Goal: Task Accomplishment & Management: Manage account settings

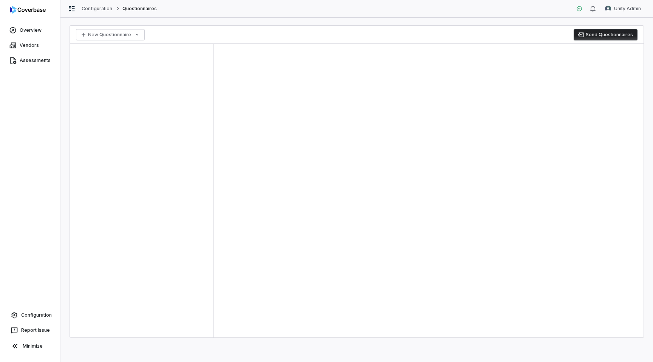
click at [32, 307] on div "Overview Vendors Assessments Configuration Report Issue Minimize" at bounding box center [30, 181] width 60 height 362
click at [29, 312] on span "Configuration" at bounding box center [36, 315] width 31 height 6
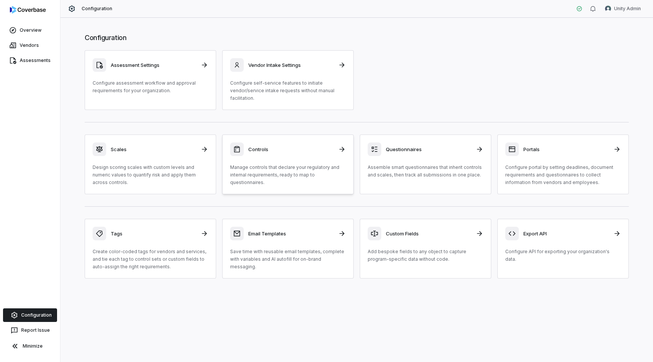
click at [279, 159] on div "Controls Manage controls that declare your regulatory and internal requirements…" at bounding box center [288, 165] width 116 height 44
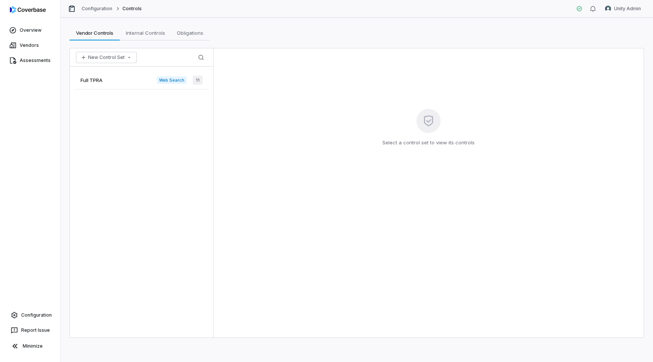
click at [126, 83] on div "Full TPRA Web Search 11" at bounding box center [141, 80] width 134 height 19
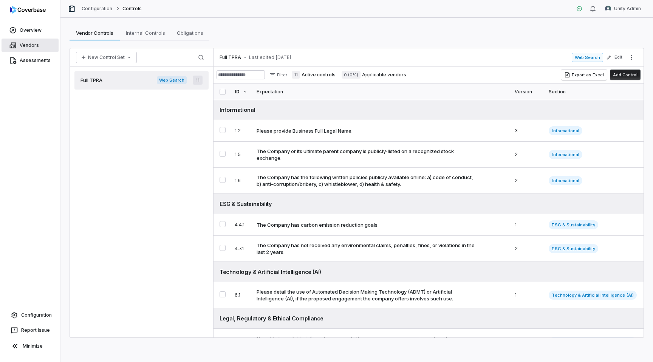
click at [25, 45] on span "Vendors" at bounding box center [29, 45] width 19 height 6
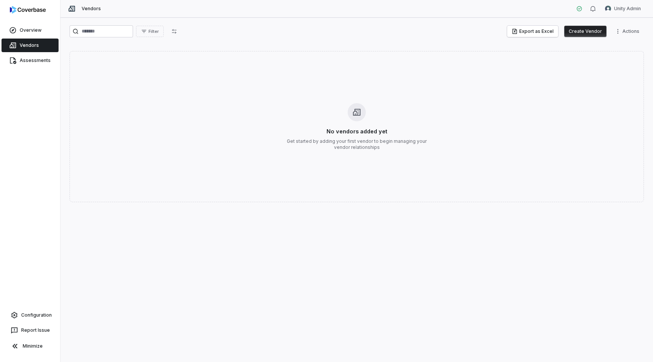
click at [574, 28] on button "Create Vendor" at bounding box center [586, 31] width 42 height 11
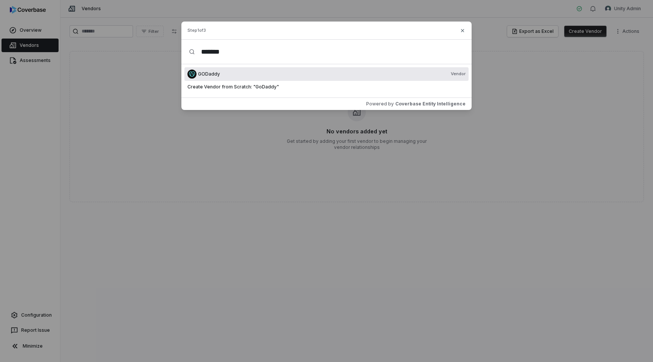
type input "*******"
click at [227, 75] on div "GODaddy Vendor" at bounding box center [332, 74] width 268 height 6
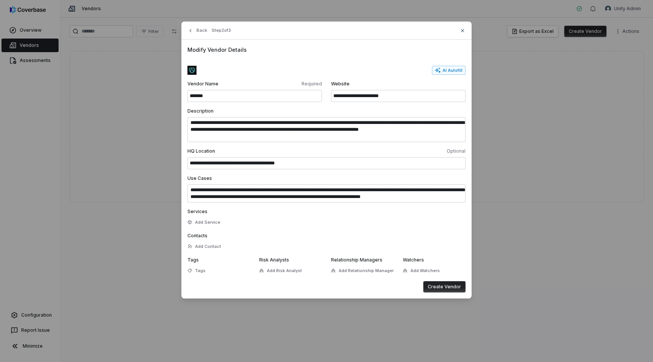
click at [437, 287] on button "Create Vendor" at bounding box center [445, 286] width 42 height 11
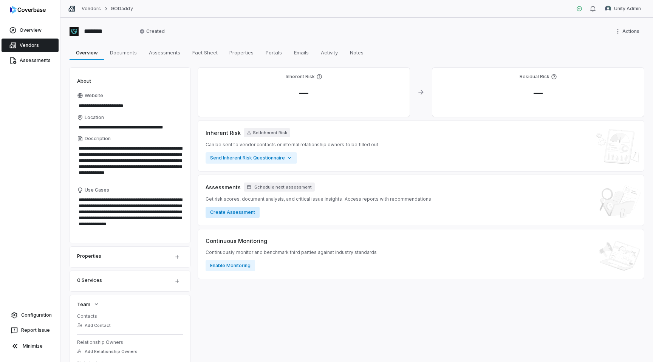
click at [248, 215] on button "Create Assessment" at bounding box center [233, 212] width 54 height 11
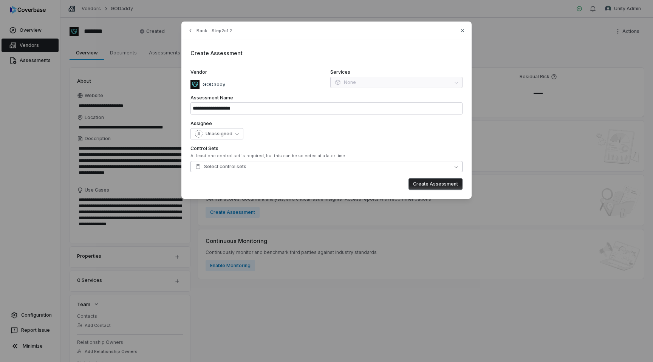
click at [227, 167] on span "Select control sets" at bounding box center [220, 167] width 51 height 6
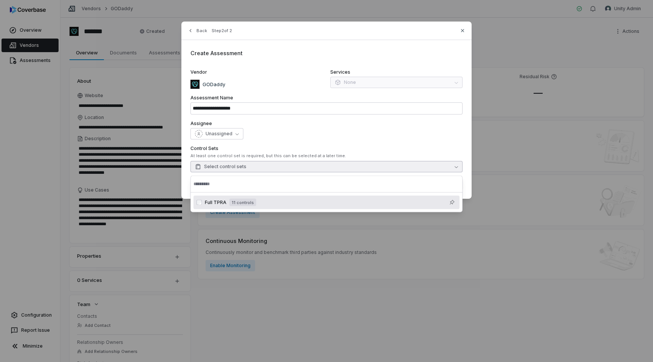
click at [221, 200] on span "Full TPRA" at bounding box center [216, 203] width 22 height 6
click at [264, 129] on div "Unassigned" at bounding box center [327, 133] width 272 height 11
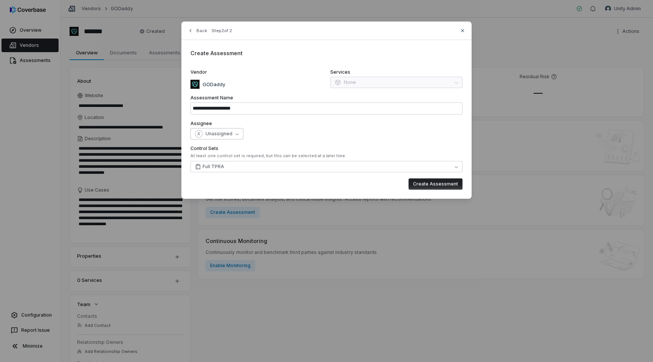
click at [221, 131] on span "Unassigned" at bounding box center [219, 134] width 27 height 6
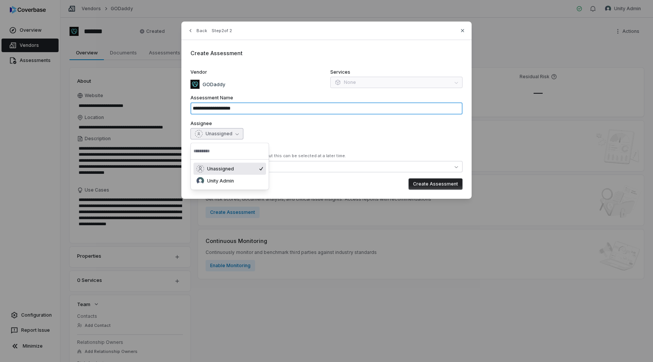
click at [274, 109] on input "**********" at bounding box center [327, 108] width 272 height 12
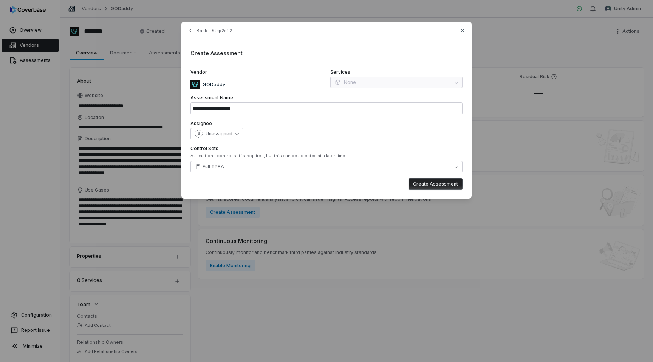
click at [271, 145] on div "**********" at bounding box center [327, 110] width 290 height 177
click at [425, 188] on button "Create Assessment" at bounding box center [436, 183] width 54 height 11
type input "**********"
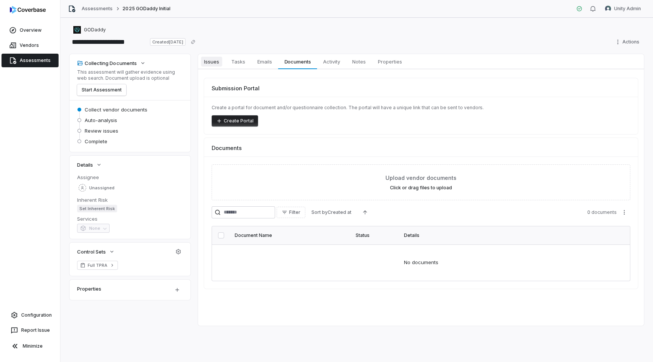
click at [209, 58] on span "Issues" at bounding box center [211, 62] width 21 height 10
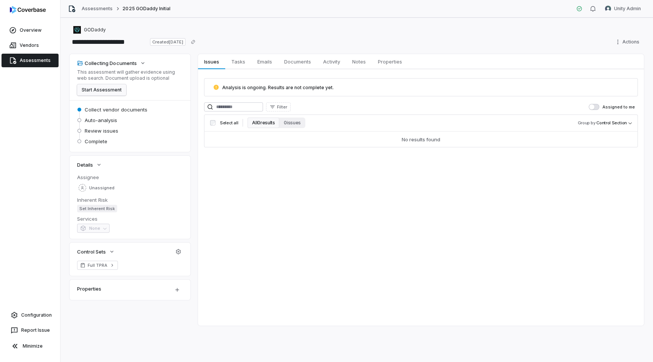
click at [93, 92] on button "Start Assessment" at bounding box center [101, 89] width 49 height 11
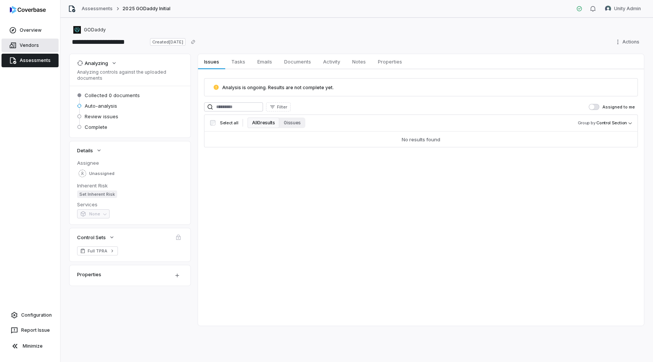
click at [29, 41] on link "Vendors" at bounding box center [30, 46] width 57 height 14
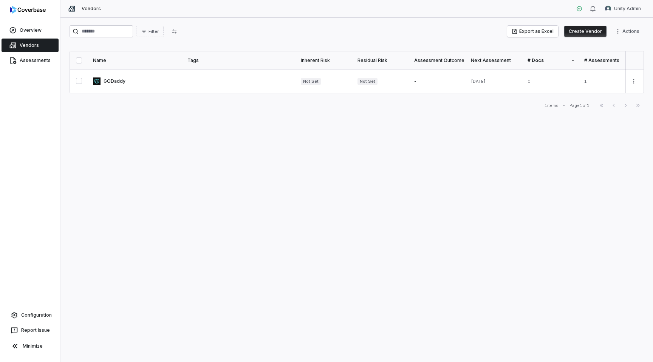
click at [583, 31] on button "Create Vendor" at bounding box center [586, 31] width 42 height 11
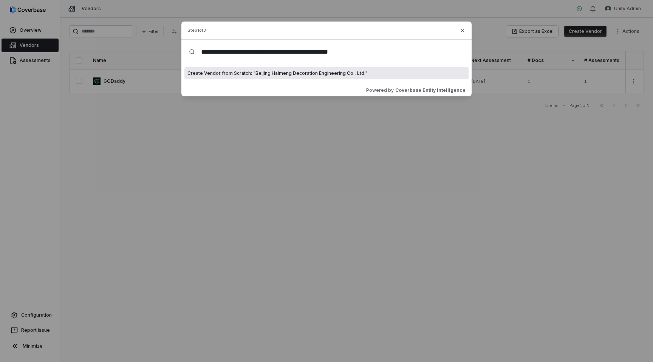
type input "**********"
click at [321, 71] on span "Create Vendor from Scratch: " Beijing Haimeng Decoration Engineering Co., Ltd. "" at bounding box center [278, 73] width 180 height 6
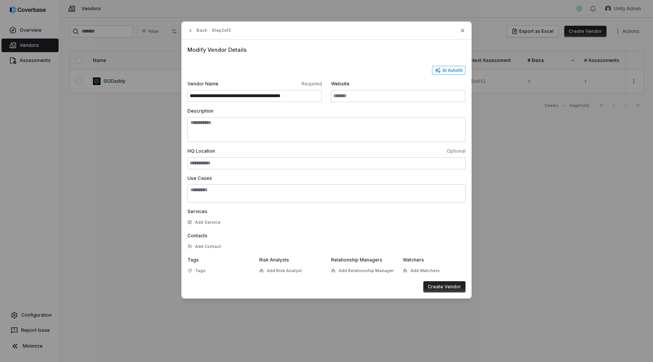
click at [451, 70] on button "AI Autofill" at bounding box center [449, 70] width 34 height 9
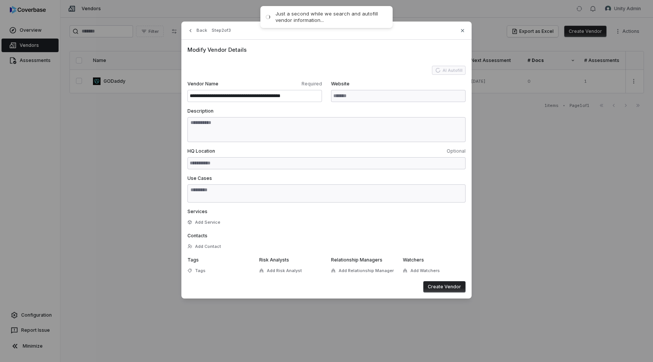
type input "**********"
type textarea "**********"
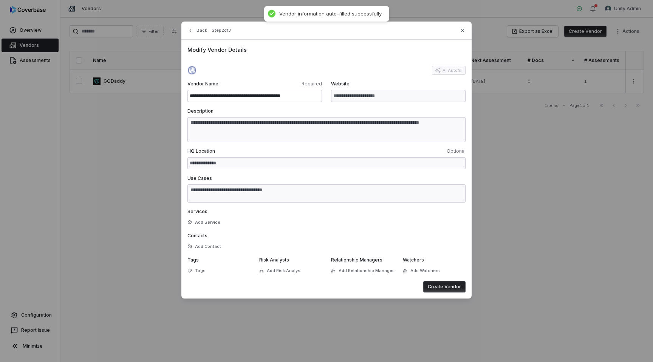
type textarea "**********"
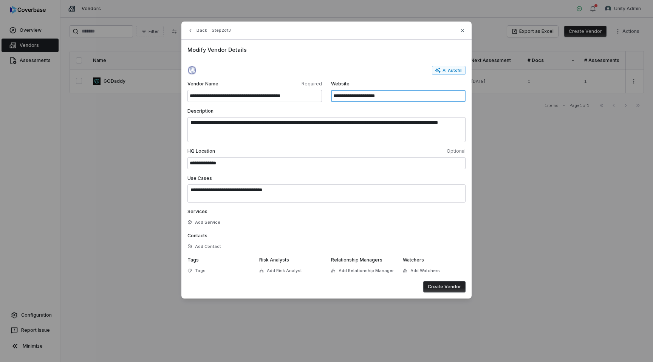
click at [389, 99] on input "**********" at bounding box center [398, 96] width 135 height 12
drag, startPoint x: 399, startPoint y: 96, endPoint x: 348, endPoint y: 97, distance: 50.7
click at [348, 97] on input "**********" at bounding box center [398, 96] width 135 height 12
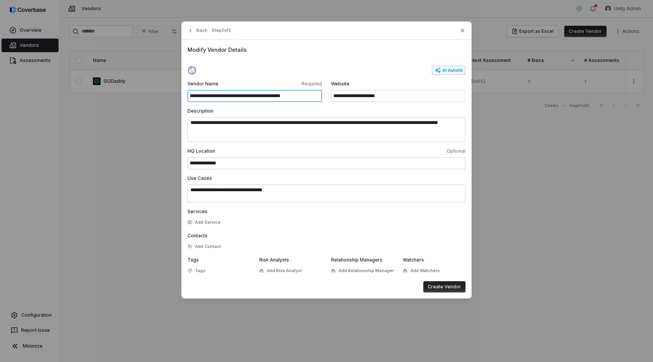
click at [241, 98] on input "**********" at bounding box center [255, 96] width 135 height 12
click at [197, 32] on button "Back" at bounding box center [197, 31] width 24 height 14
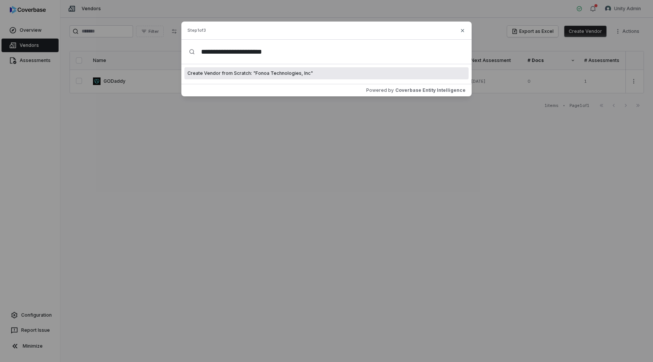
drag, startPoint x: 221, startPoint y: 53, endPoint x: 300, endPoint y: 55, distance: 79.4
click at [300, 55] on input "**********" at bounding box center [329, 52] width 269 height 24
type input "*****"
click at [241, 78] on div "Create Vendor from Scratch: " Fonoa "" at bounding box center [327, 73] width 284 height 12
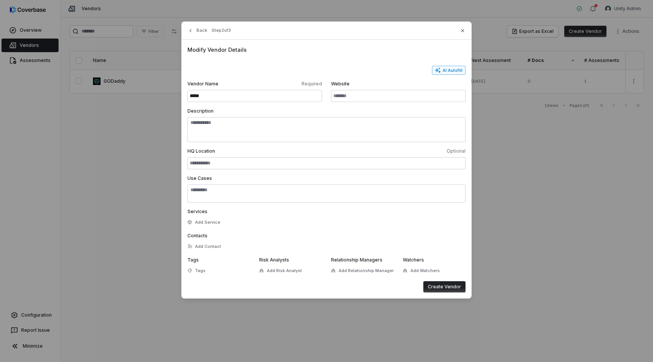
click at [450, 70] on button "AI Autofill" at bounding box center [449, 70] width 34 height 9
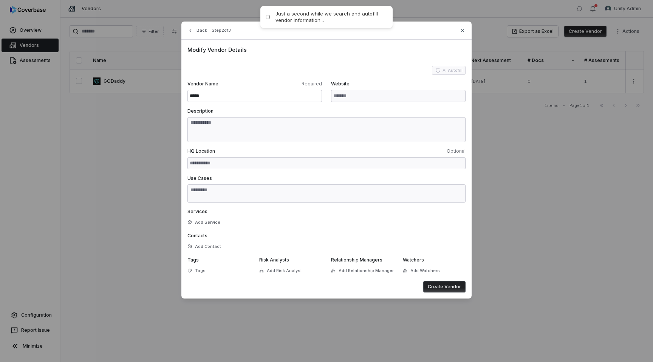
type input "**********"
type textarea "**********"
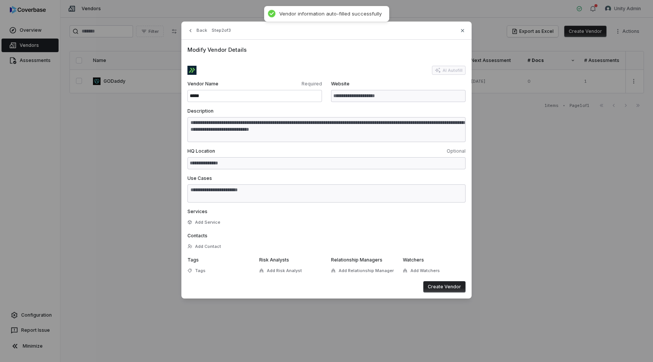
type textarea "**********"
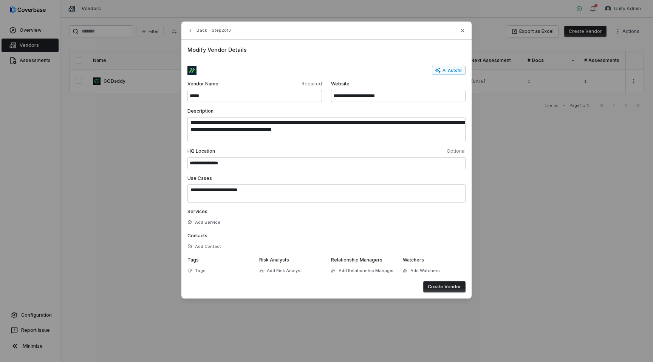
click at [441, 287] on button "Create Vendor" at bounding box center [445, 286] width 42 height 11
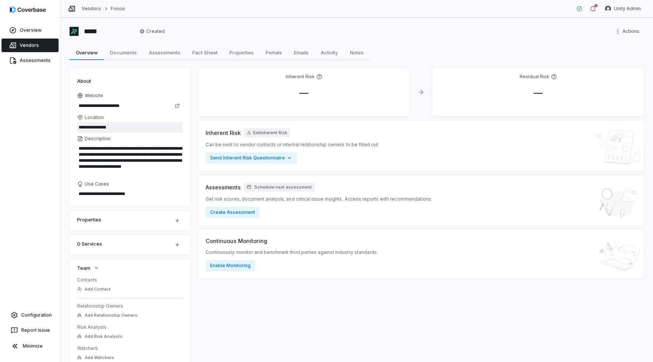
click at [102, 127] on input "**********" at bounding box center [130, 127] width 106 height 11
click at [133, 108] on input "**********" at bounding box center [123, 106] width 93 height 11
click at [316, 221] on div "Assessments Schedule next assessment Get risk scores, document analysis, and cr…" at bounding box center [421, 200] width 446 height 51
click at [32, 42] on link "Vendors" at bounding box center [30, 46] width 57 height 14
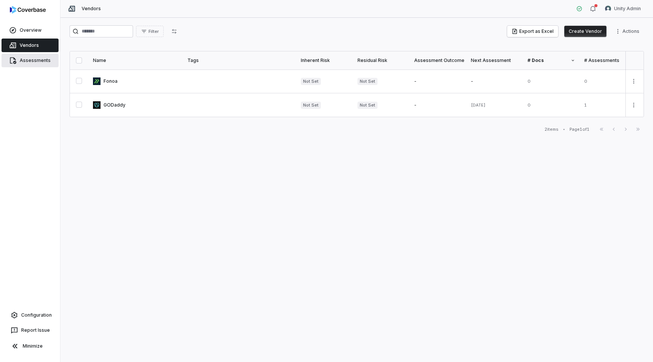
click at [28, 61] on span "Assessments" at bounding box center [35, 60] width 31 height 6
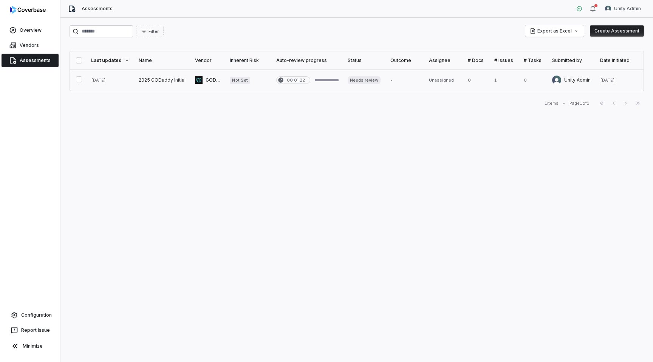
click at [267, 76] on link at bounding box center [248, 80] width 46 height 21
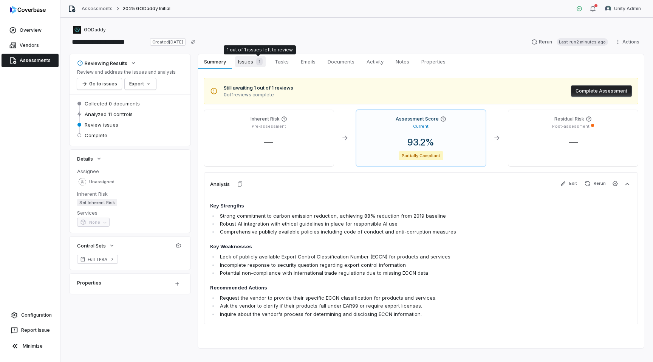
click at [255, 57] on span "Issues 1" at bounding box center [250, 61] width 31 height 11
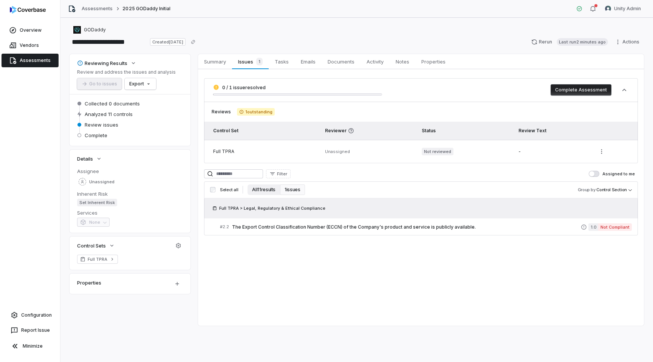
click at [266, 188] on button "All 11 results" at bounding box center [264, 190] width 33 height 11
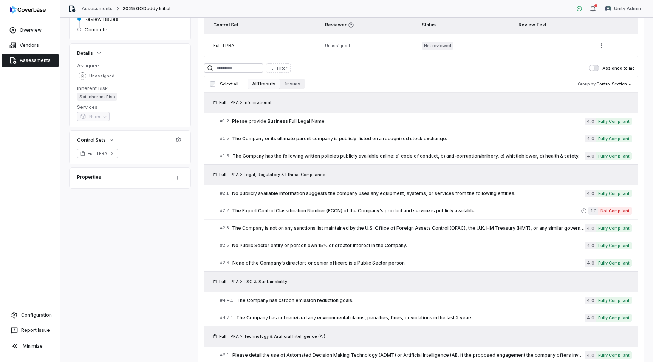
scroll to position [107, 0]
click at [263, 122] on span "Please provide Business Full Legal Name." at bounding box center [408, 120] width 353 height 6
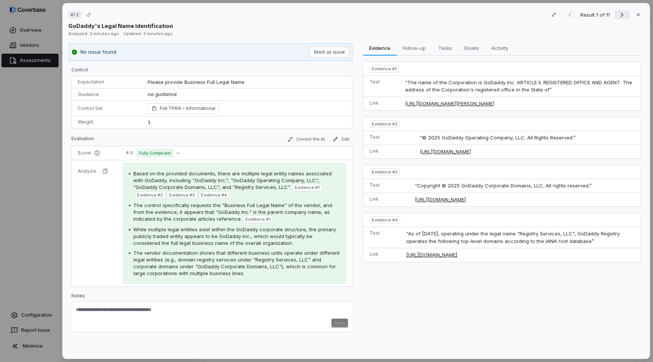
click at [625, 18] on icon "Next result" at bounding box center [622, 14] width 9 height 9
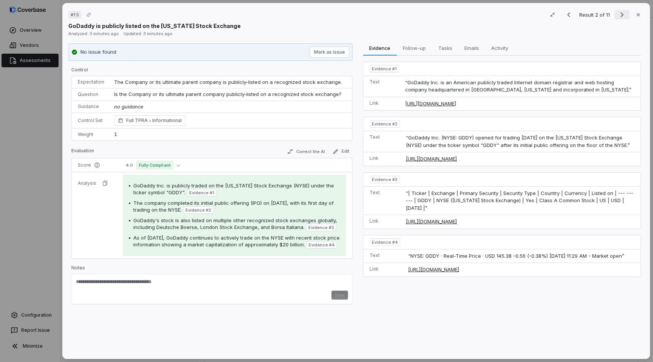
click at [624, 14] on icon "Next result" at bounding box center [622, 14] width 9 height 9
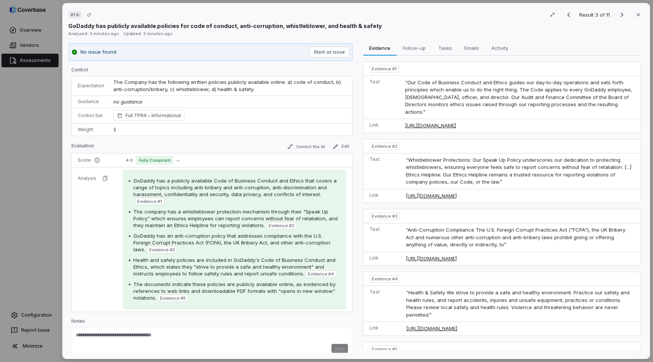
click at [510, 189] on td "[URL][DOMAIN_NAME]" at bounding box center [522, 196] width 238 height 14
click at [504, 192] on link "[URL][DOMAIN_NAME]" at bounding box center [520, 196] width 229 height 8
click at [627, 12] on icon "Next result" at bounding box center [622, 14] width 9 height 9
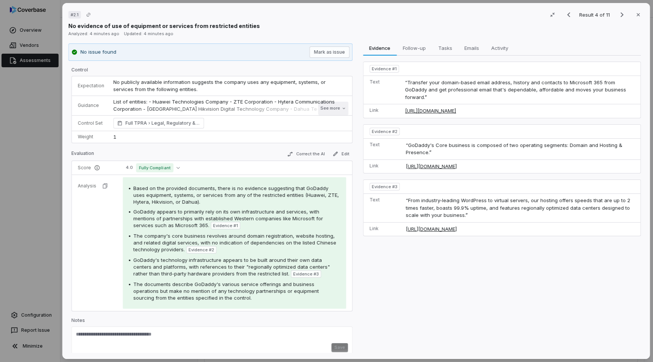
click at [319, 105] on button "See more" at bounding box center [333, 109] width 30 height 14
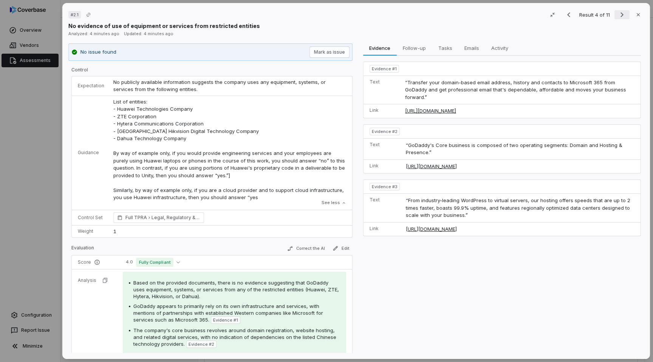
click at [622, 12] on icon "Next result" at bounding box center [622, 14] width 9 height 9
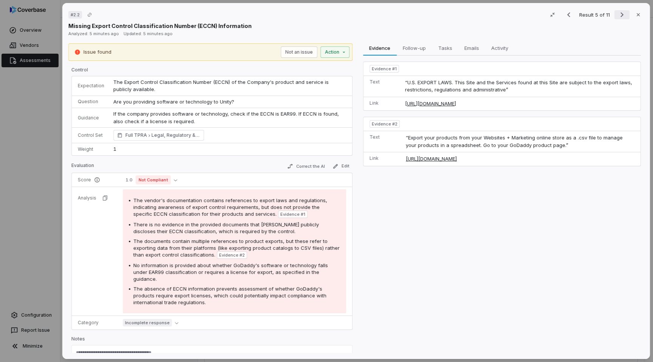
click at [620, 13] on icon "Next result" at bounding box center [622, 14] width 9 height 9
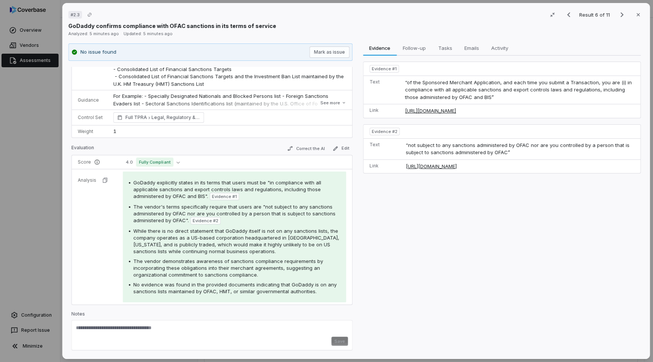
scroll to position [84, 0]
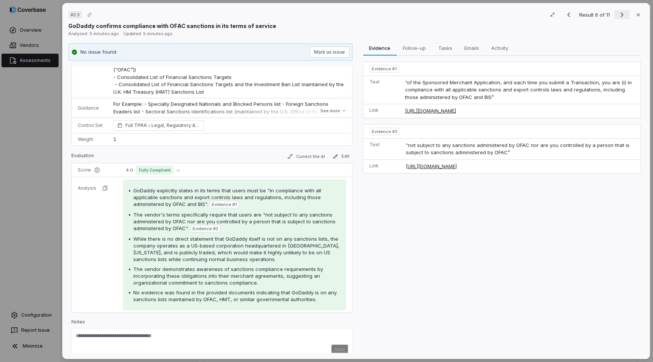
click at [621, 14] on icon "Next result" at bounding box center [622, 14] width 9 height 9
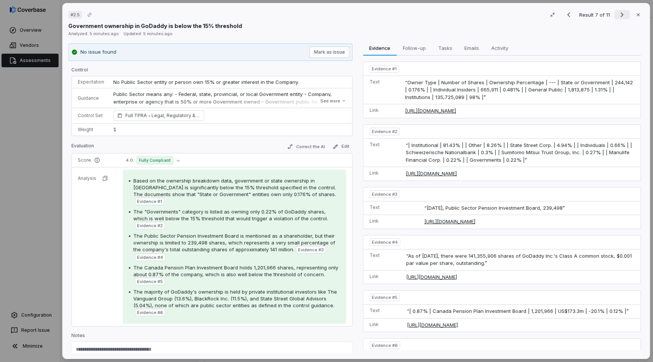
click at [620, 16] on icon "Next result" at bounding box center [622, 14] width 9 height 9
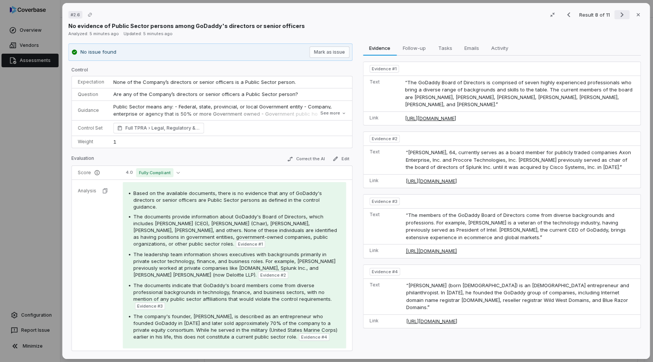
click at [620, 16] on icon "Next result" at bounding box center [622, 14] width 9 height 9
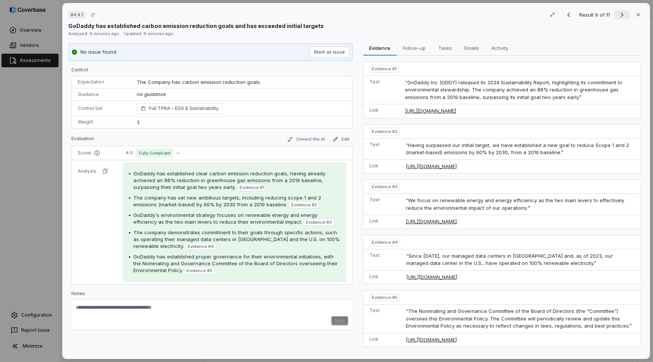
click at [620, 16] on icon "Next result" at bounding box center [622, 14] width 9 height 9
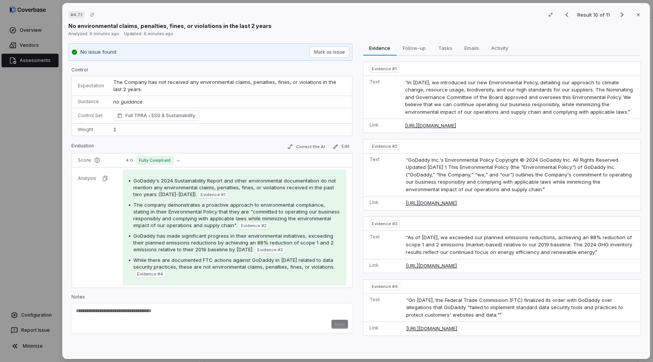
click at [29, 203] on div "# 4.7.1 Result 10 of 11 Close No environmental claims, penalties, fines, or vio…" at bounding box center [326, 181] width 653 height 362
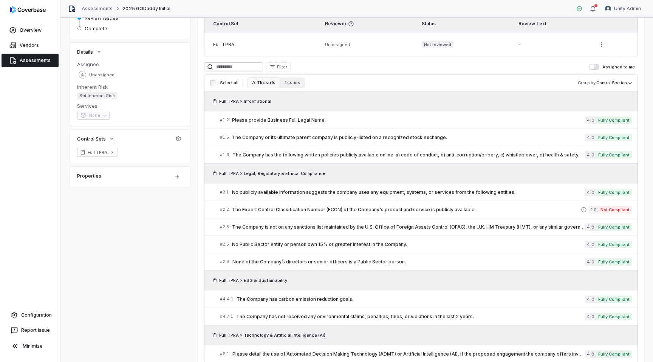
scroll to position [141, 0]
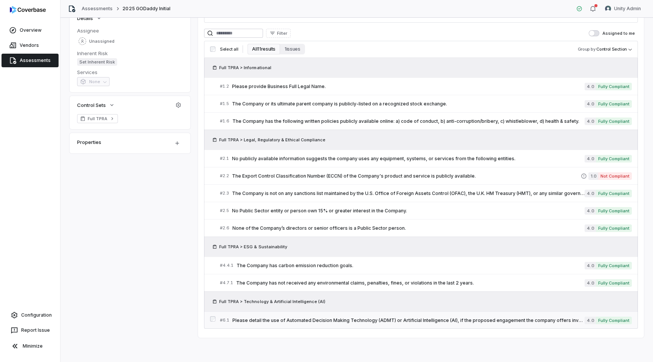
click at [327, 312] on link "# 6.1 Please detail the use of Automated Decision Making Technology (ADMT) or A…" at bounding box center [426, 320] width 412 height 17
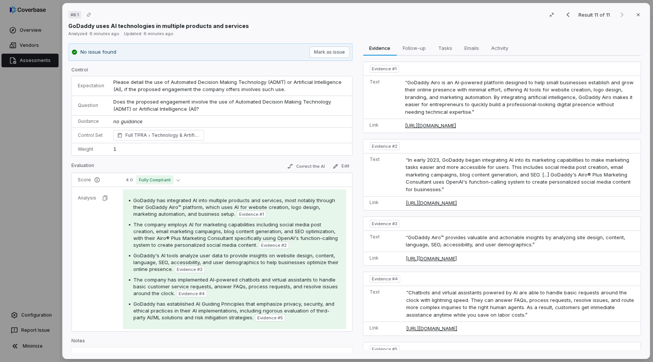
click at [27, 261] on div "# 6.1 Result 11 of 11 Close GoDaddy uses AI technologies in multiple products a…" at bounding box center [326, 181] width 653 height 362
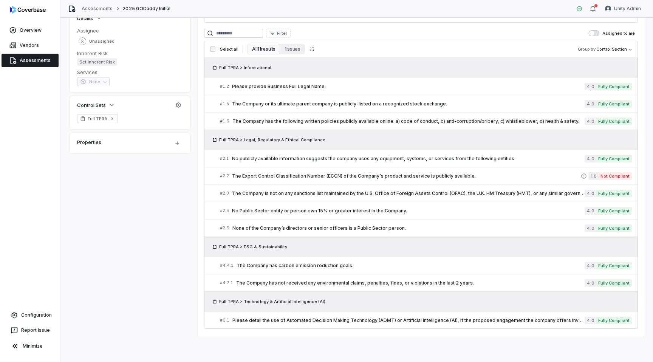
click at [29, 60] on span "Assessments" at bounding box center [35, 60] width 31 height 6
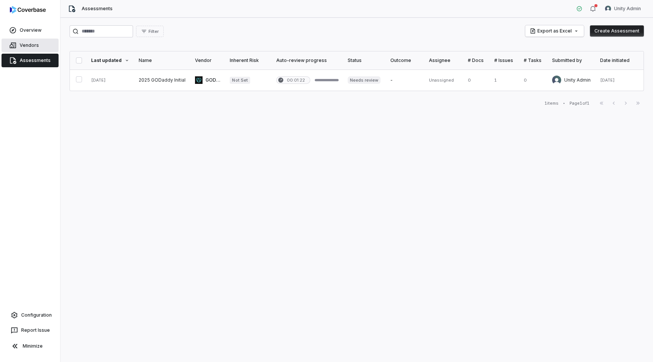
click at [29, 51] on link "Vendors" at bounding box center [30, 46] width 57 height 14
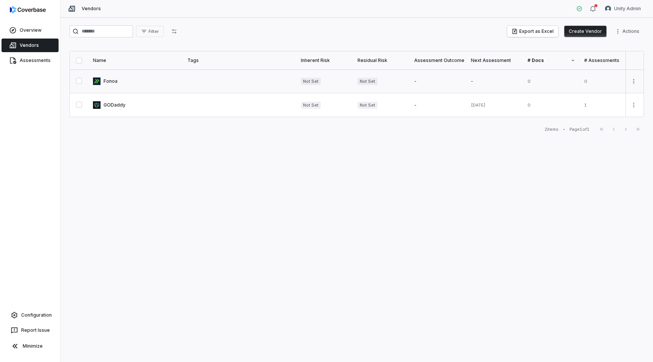
click at [130, 82] on link at bounding box center [135, 81] width 95 height 23
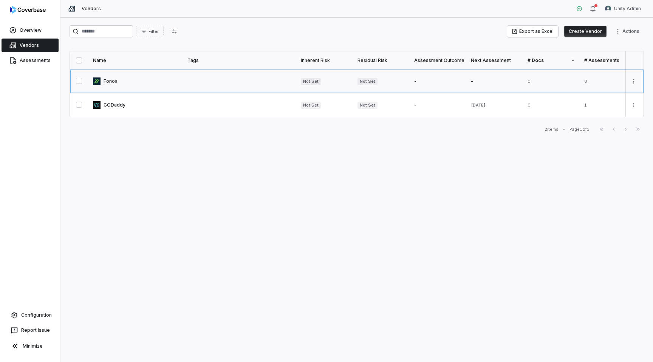
type textarea "*"
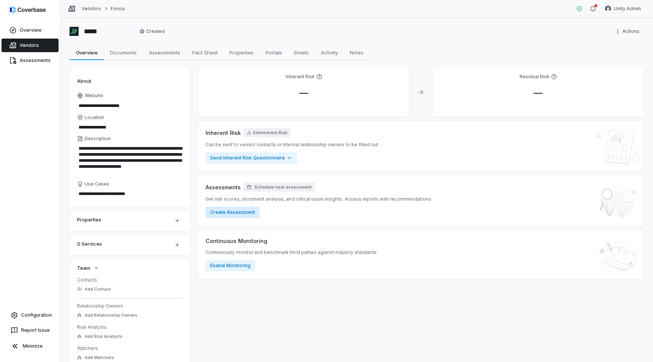
click at [230, 213] on button "Create Assessment" at bounding box center [233, 212] width 54 height 11
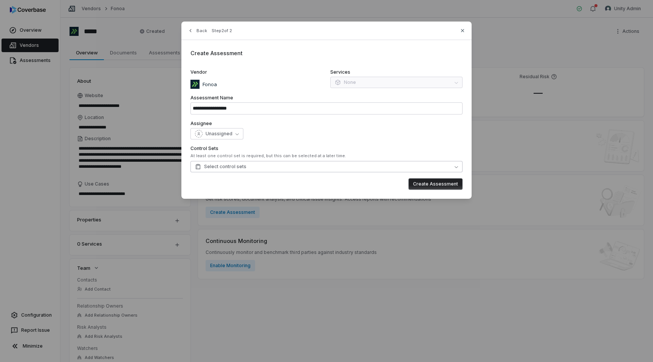
click at [211, 166] on span "Select control sets" at bounding box center [220, 167] width 51 height 6
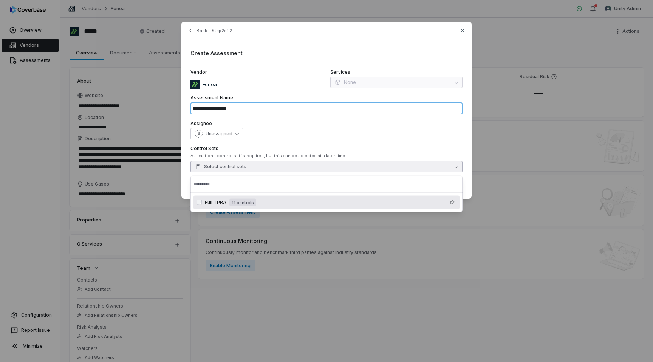
click at [229, 108] on input "**********" at bounding box center [327, 108] width 272 height 12
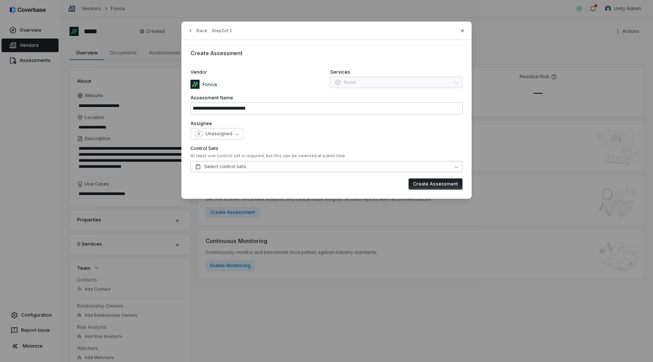
click at [277, 169] on button "Select control sets" at bounding box center [327, 166] width 272 height 11
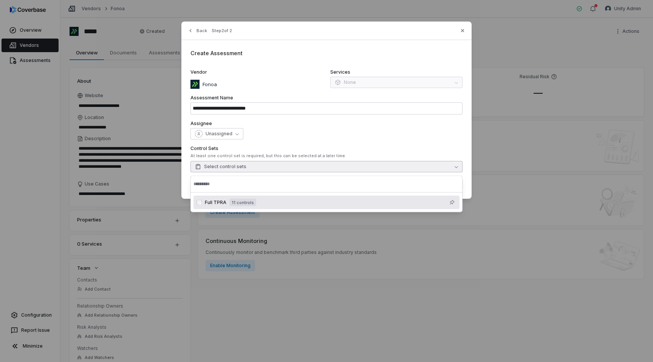
click at [244, 208] on div "Full TPRA 11 controls" at bounding box center [327, 203] width 266 height 14
click at [365, 144] on div "**********" at bounding box center [327, 110] width 290 height 177
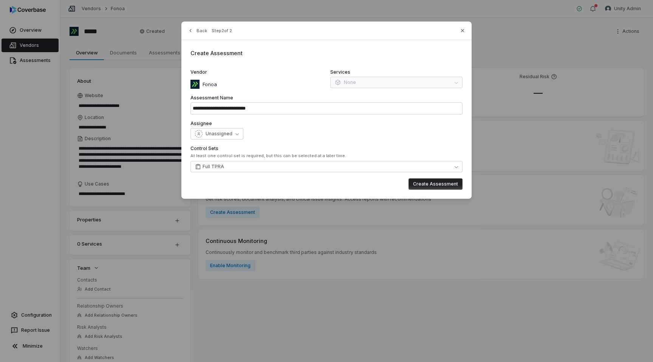
click at [435, 185] on button "Create Assessment" at bounding box center [436, 183] width 54 height 11
type input "**********"
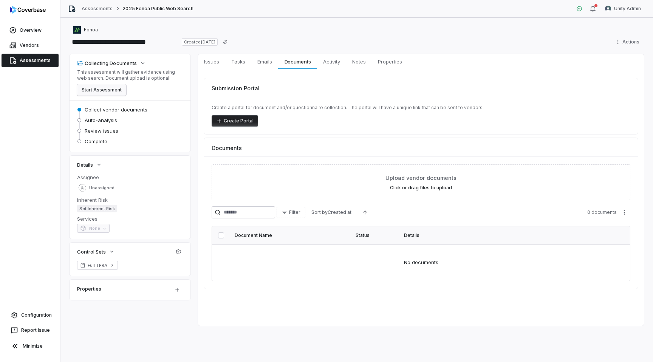
click at [107, 90] on button "Start Assessment" at bounding box center [101, 89] width 49 height 11
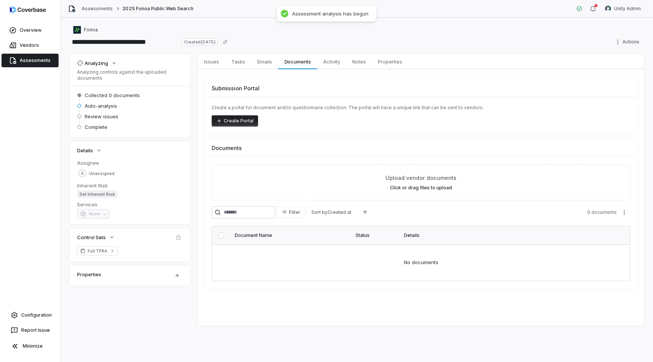
click at [30, 62] on span "Assessments" at bounding box center [35, 60] width 31 height 6
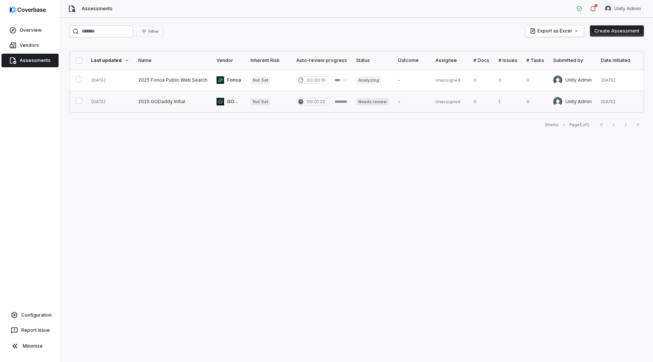
click at [182, 102] on link at bounding box center [173, 101] width 78 height 21
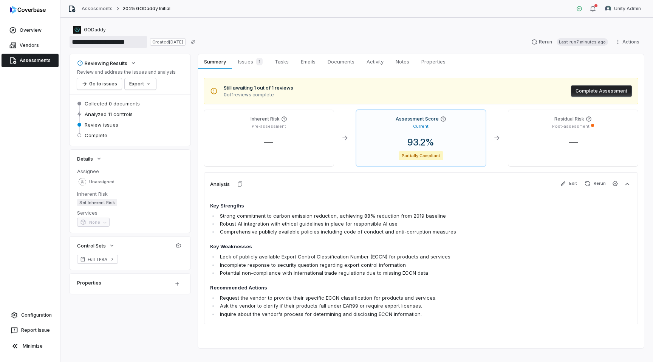
click at [132, 44] on input "**********" at bounding box center [109, 42] width 78 height 12
type input "**********"
click at [34, 104] on div "Overview Vendors Assessments Configuration Report Issue Minimize" at bounding box center [30, 181] width 60 height 362
click at [23, 48] on span "Vendors" at bounding box center [29, 45] width 19 height 6
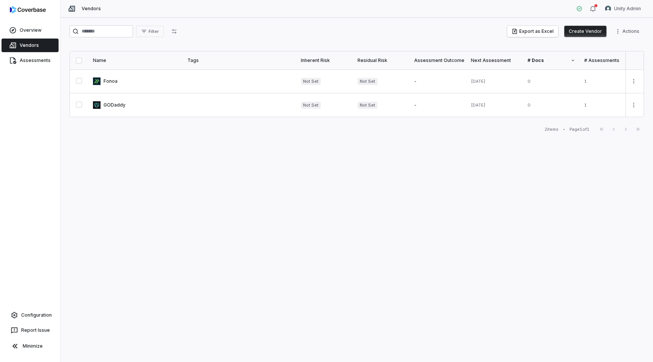
click at [583, 30] on button "Create Vendor" at bounding box center [586, 31] width 42 height 11
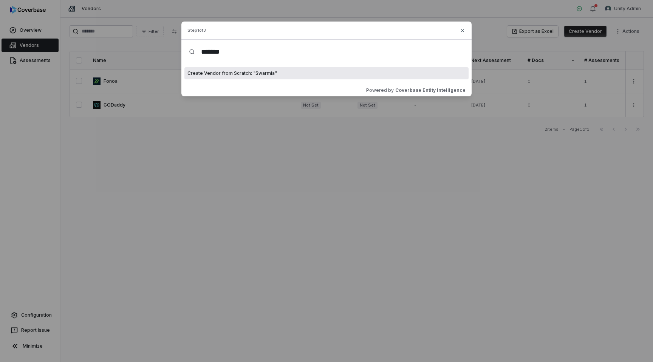
type input "*******"
click at [223, 75] on span "Create Vendor from Scratch: " Swarmia "" at bounding box center [233, 73] width 90 height 6
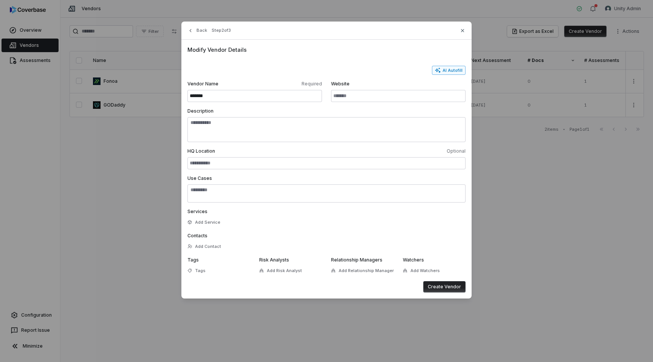
click at [451, 70] on button "AI Autofill" at bounding box center [449, 70] width 34 height 9
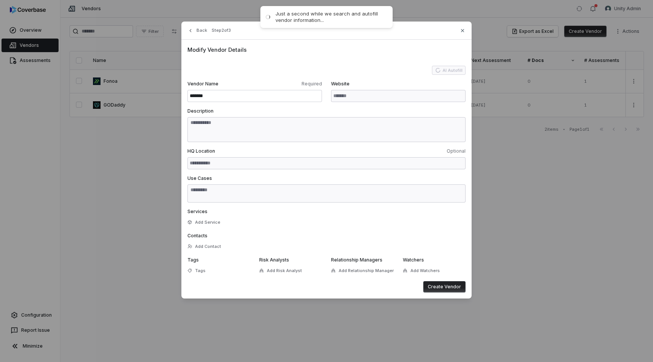
type input "**********"
type textarea "**********"
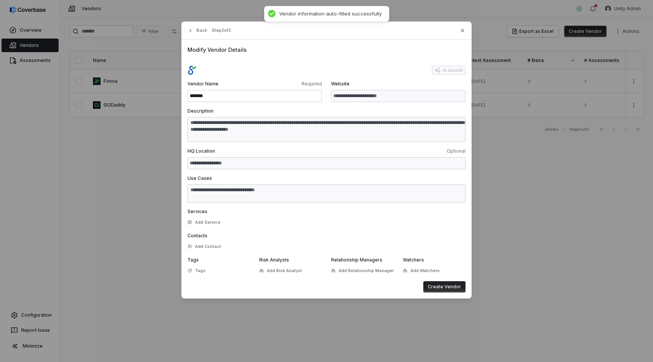
type textarea "**********"
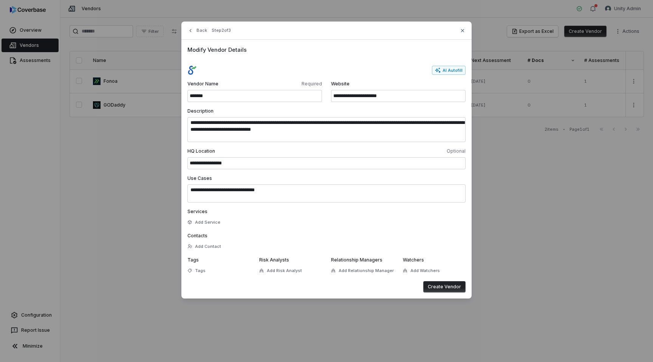
click at [450, 288] on button "Create Vendor" at bounding box center [445, 286] width 42 height 11
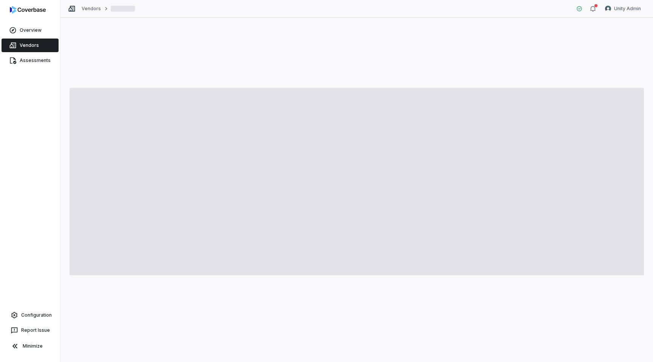
type textarea "*"
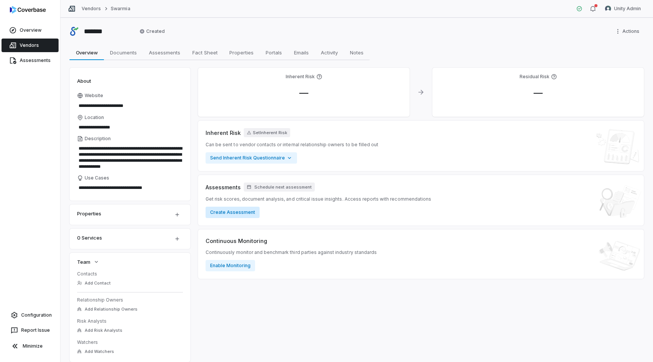
click at [228, 212] on button "Create Assessment" at bounding box center [233, 212] width 54 height 11
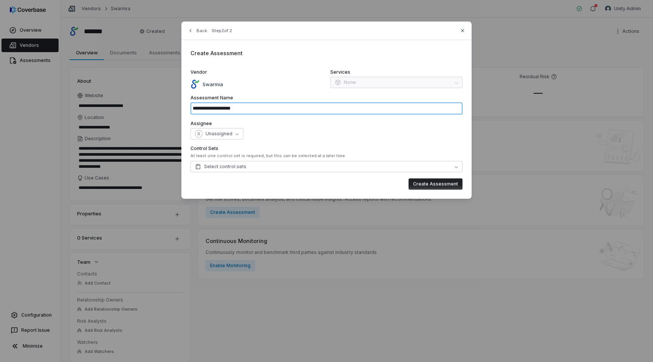
click at [234, 110] on input "**********" at bounding box center [327, 108] width 272 height 12
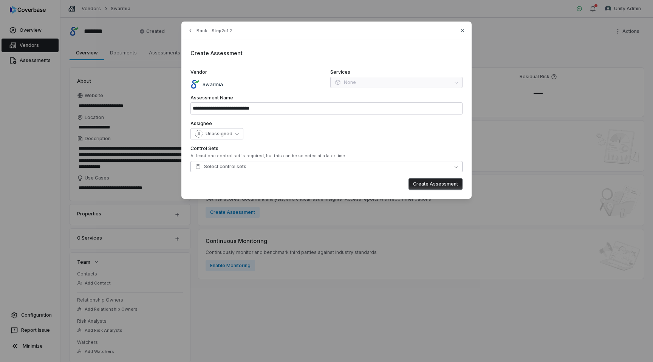
click at [225, 168] on span "Select control sets" at bounding box center [220, 167] width 51 height 6
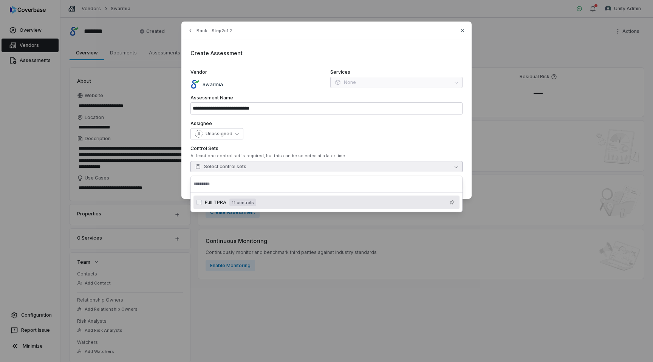
click at [214, 202] on span "Full TPRA" at bounding box center [216, 203] width 22 height 6
click at [282, 137] on div "Unassigned" at bounding box center [327, 133] width 272 height 11
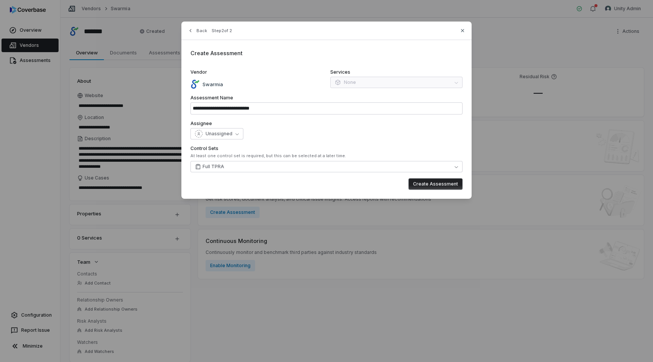
click at [436, 186] on button "Create Assessment" at bounding box center [436, 183] width 54 height 11
type input "**********"
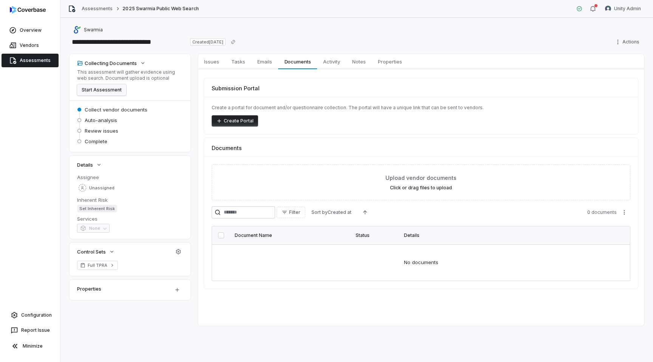
click at [92, 92] on button "Start Assessment" at bounding box center [101, 89] width 49 height 11
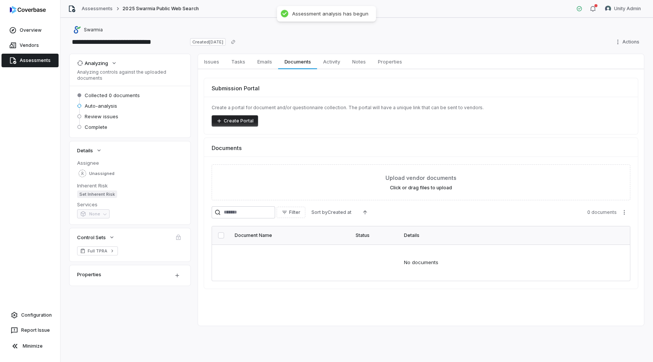
click at [27, 60] on span "Assessments" at bounding box center [35, 60] width 31 height 6
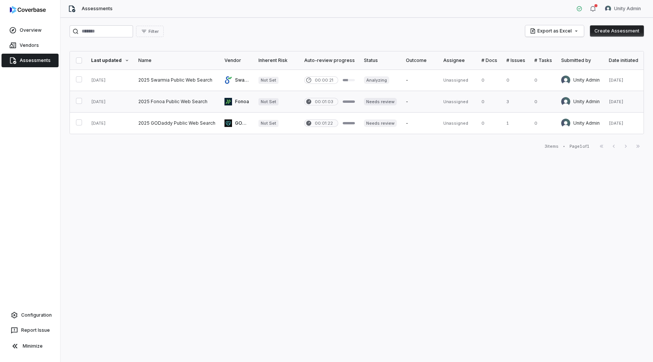
click at [242, 104] on link at bounding box center [237, 101] width 34 height 21
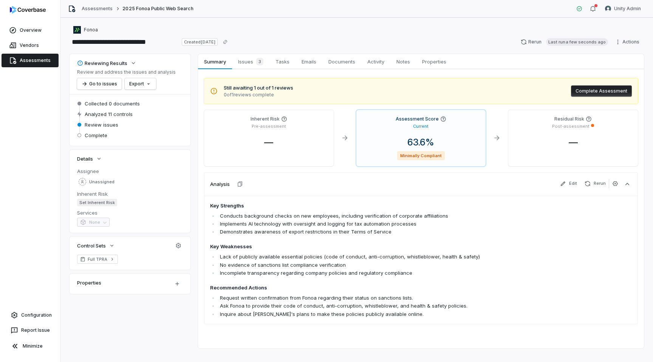
scroll to position [10, 0]
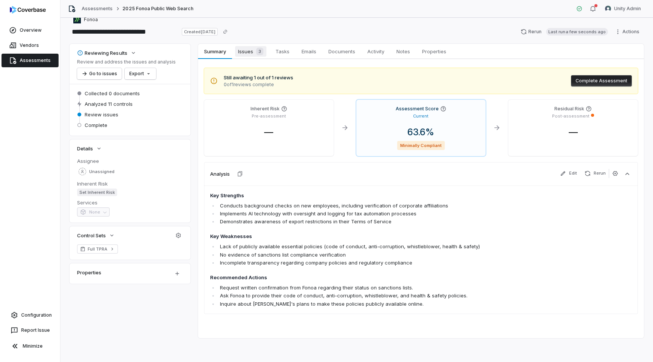
click at [244, 51] on span "Issues 3" at bounding box center [250, 51] width 31 height 11
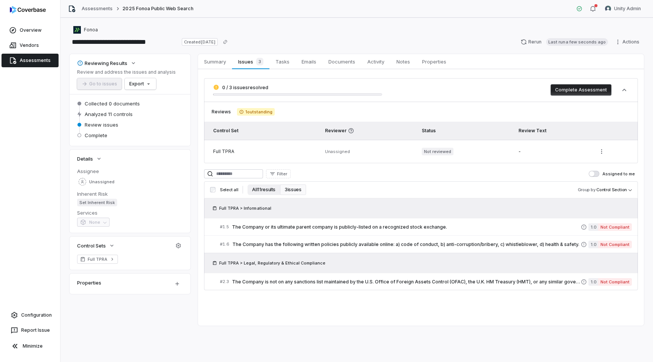
click at [262, 191] on button "All 11 results" at bounding box center [264, 190] width 33 height 11
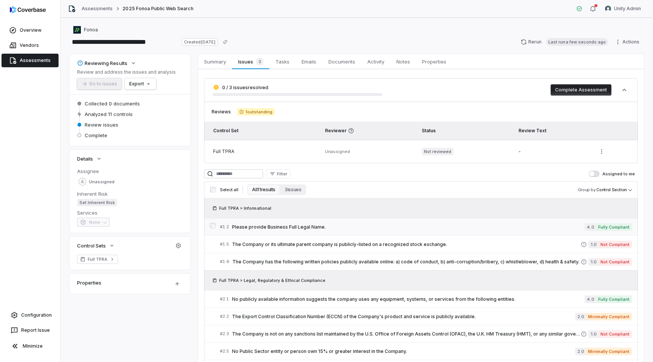
click at [265, 229] on span "Please provide Business Full Legal Name." at bounding box center [408, 227] width 353 height 6
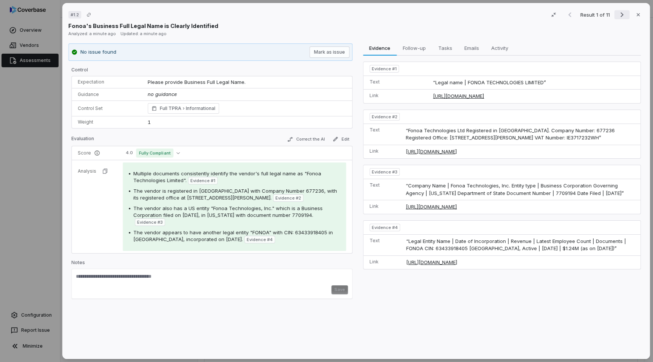
click at [623, 13] on icon "Next result" at bounding box center [622, 14] width 9 height 9
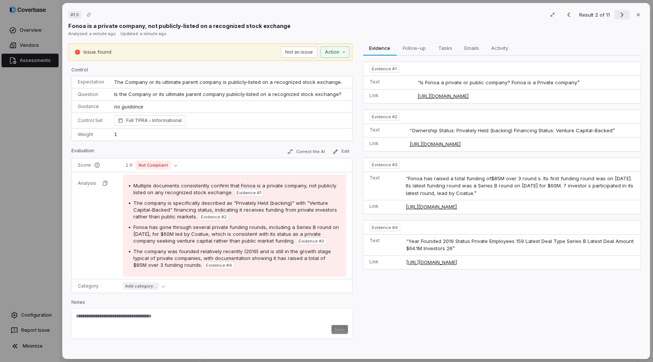
click at [623, 13] on icon "Next result" at bounding box center [622, 14] width 9 height 9
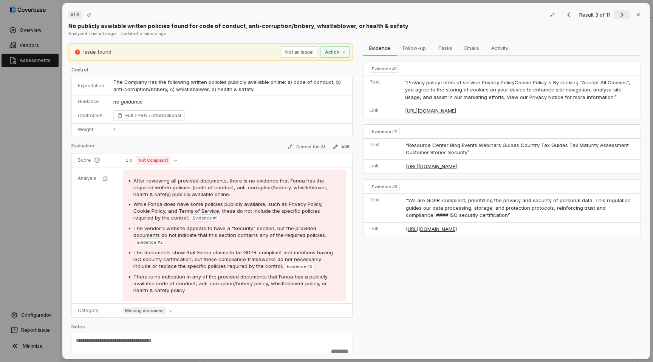
click at [622, 13] on icon "Next result" at bounding box center [622, 14] width 3 height 5
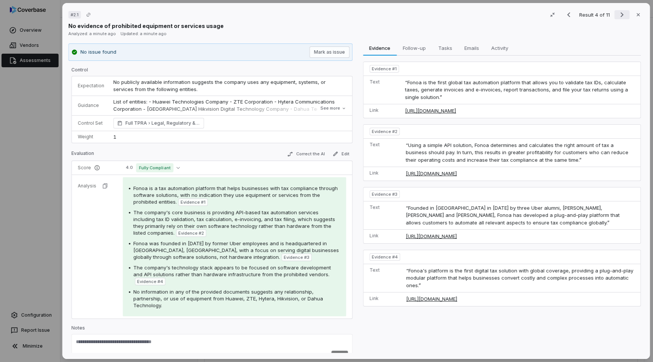
click at [622, 13] on icon "Next result" at bounding box center [622, 14] width 3 height 5
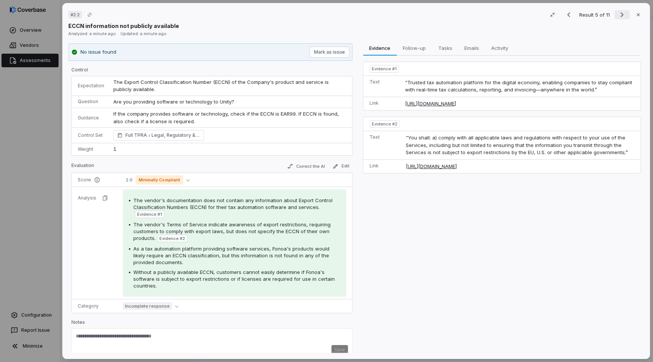
click at [622, 13] on icon "Next result" at bounding box center [622, 14] width 3 height 5
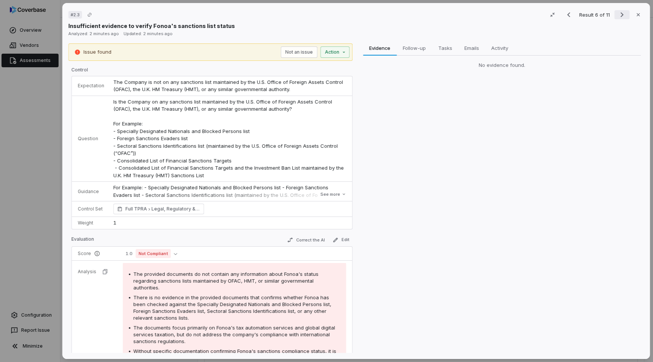
click at [619, 15] on icon "Next result" at bounding box center [622, 14] width 9 height 9
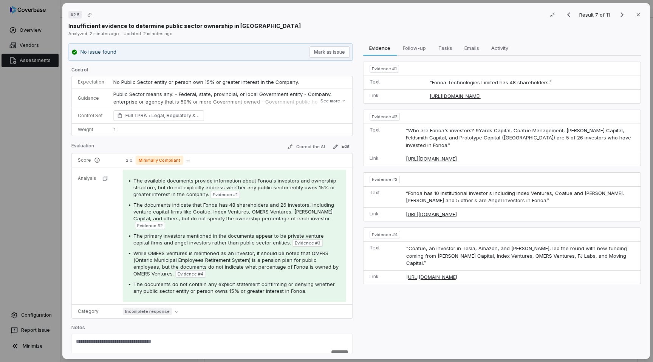
click at [17, 154] on div "# 2.5 Result 7 of 11 Close Insufficient evidence to determine public sector own…" at bounding box center [326, 181] width 653 height 362
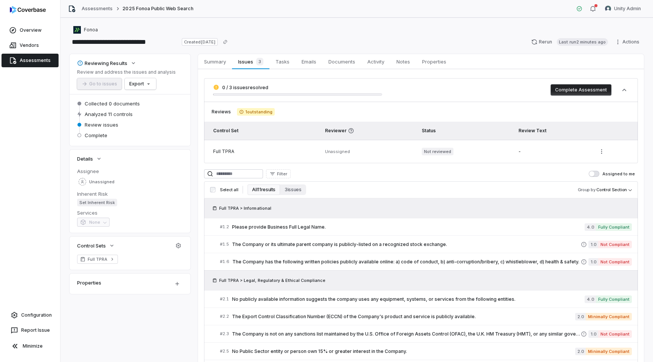
click at [40, 60] on span "Assessments" at bounding box center [35, 60] width 31 height 6
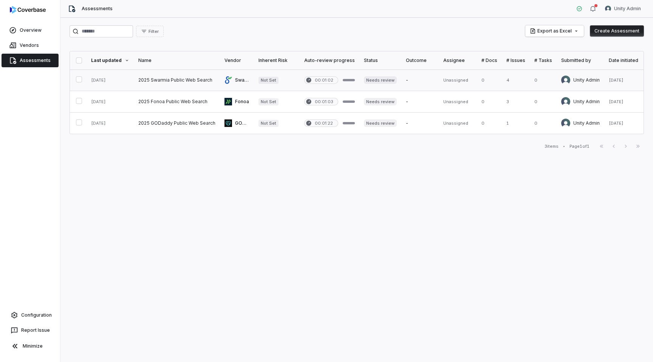
click at [231, 79] on link at bounding box center [237, 80] width 34 height 21
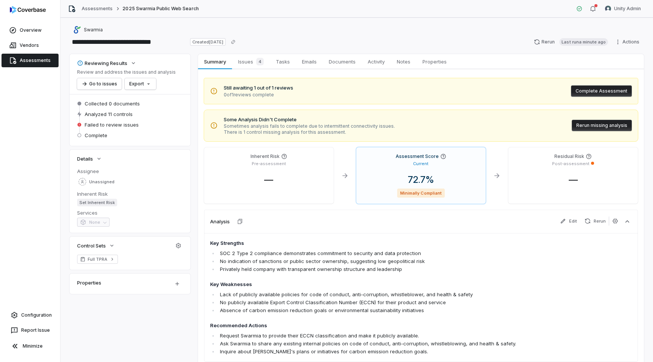
click at [591, 125] on button "Rerun missing analysis" at bounding box center [602, 125] width 60 height 11
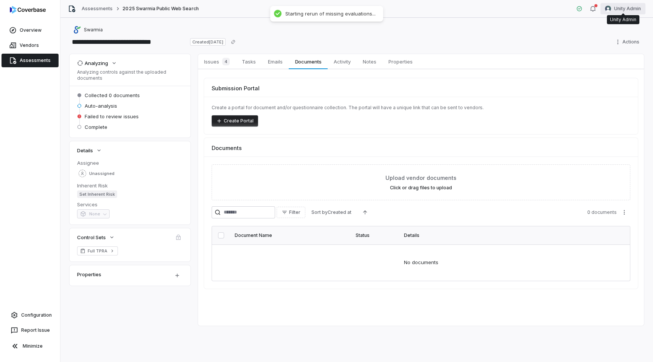
click at [641, 7] on html "**********" at bounding box center [326, 181] width 653 height 362
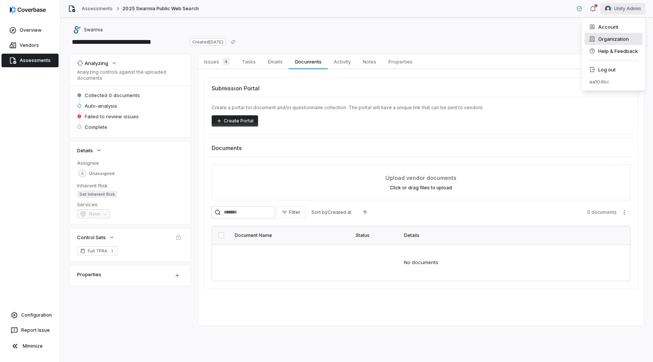
click at [617, 36] on div "Organization" at bounding box center [614, 39] width 58 height 12
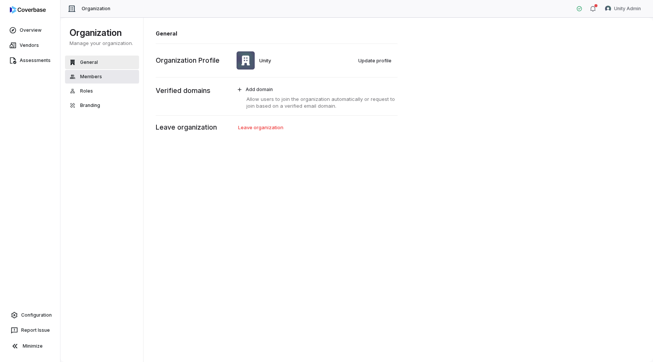
click at [98, 78] on span "Members" at bounding box center [91, 77] width 22 height 6
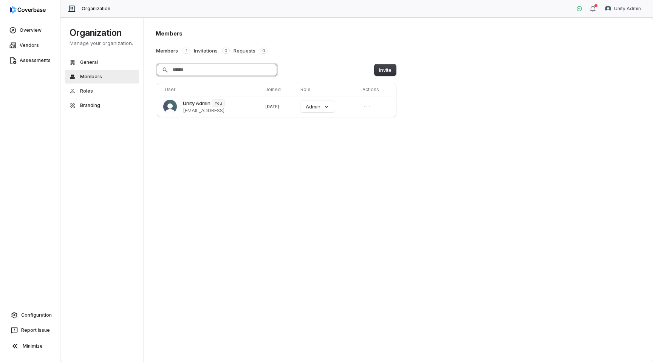
click at [198, 67] on input "Search" at bounding box center [216, 69] width 119 height 11
paste input "**********"
type input "**********"
click at [383, 71] on button "Invite" at bounding box center [386, 69] width 22 height 11
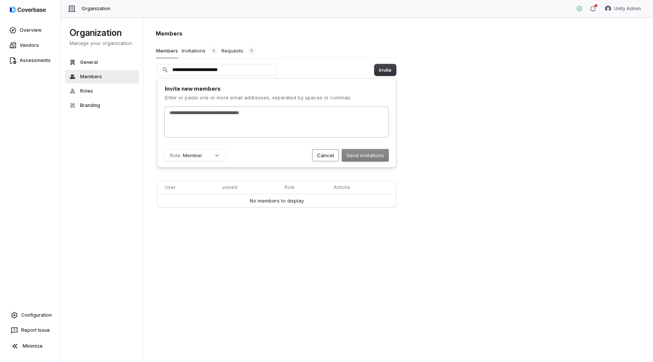
click at [244, 116] on input "text" at bounding box center [277, 113] width 218 height 8
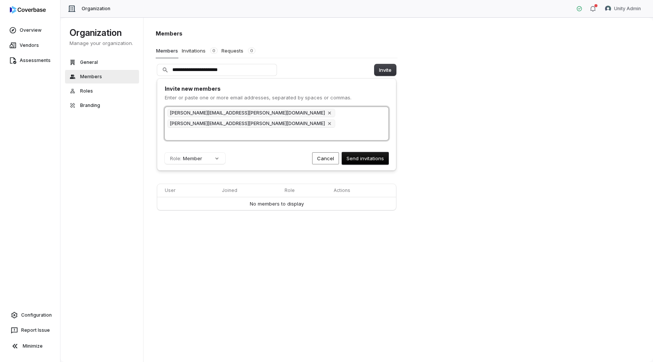
click at [323, 130] on input "text" at bounding box center [277, 134] width 218 height 8
click at [376, 120] on div "[PERSON_NAME][EMAIL_ADDRESS][PERSON_NAME][DOMAIN_NAME] [PERSON_NAME][DOMAIN_NAM…" at bounding box center [277, 123] width 224 height 33
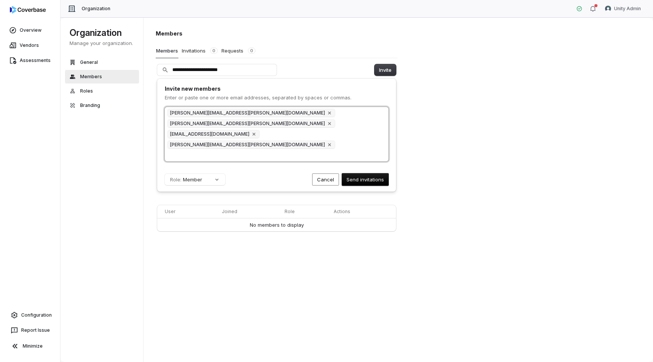
click at [287, 152] on input "text" at bounding box center [277, 156] width 218 height 8
click at [367, 130] on div "[PERSON_NAME][EMAIL_ADDRESS][PERSON_NAME][DOMAIN_NAME] [PERSON_NAME][DOMAIN_NAM…" at bounding box center [277, 134] width 224 height 54
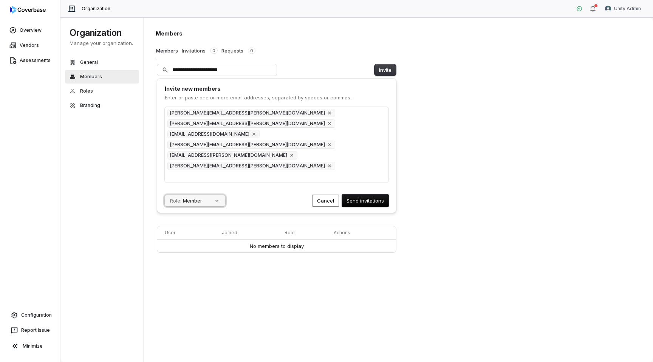
click at [209, 195] on button "Role: Member" at bounding box center [195, 200] width 61 height 11
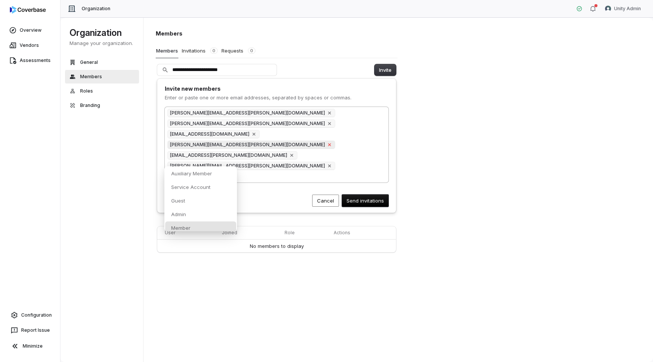
click at [327, 142] on icon at bounding box center [329, 144] width 5 height 5
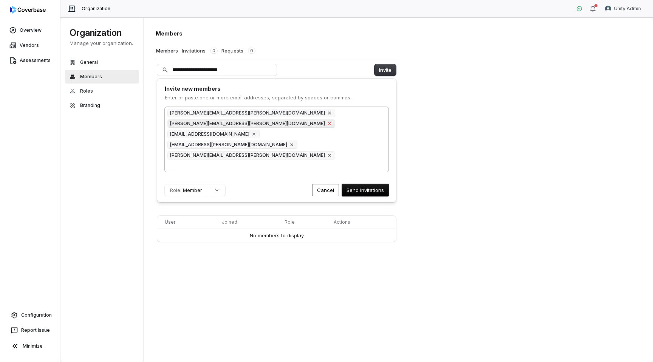
click at [326, 119] on icon at bounding box center [330, 123] width 9 height 9
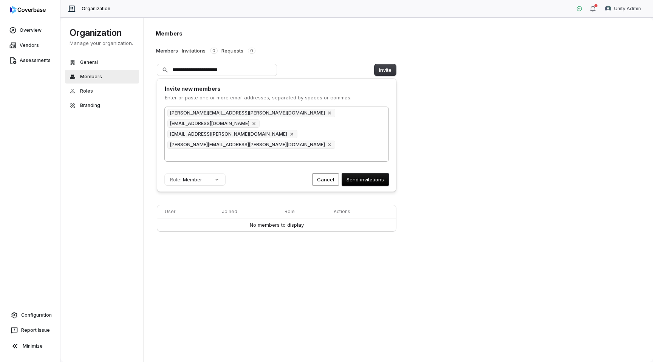
click at [257, 121] on icon at bounding box center [253, 123] width 5 height 5
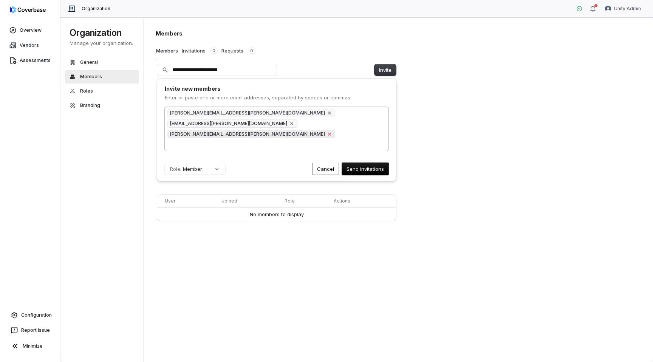
click at [326, 130] on icon at bounding box center [330, 134] width 9 height 9
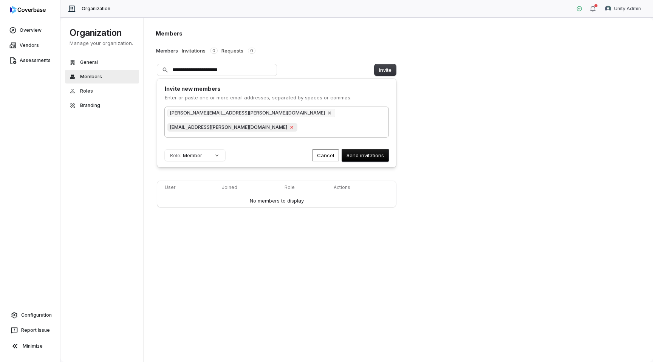
click at [295, 125] on icon at bounding box center [291, 127] width 5 height 5
click at [186, 151] on button "Role: Member" at bounding box center [195, 155] width 61 height 11
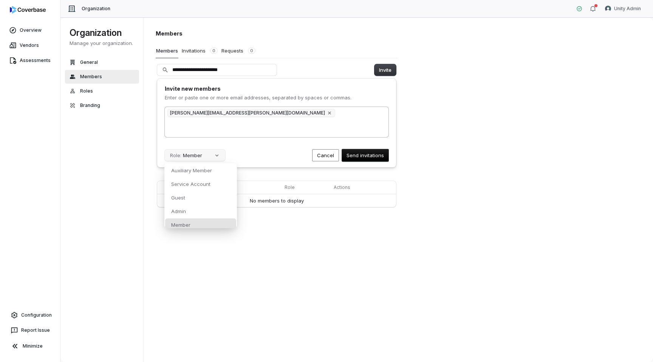
scroll to position [3, 0]
click at [204, 204] on div "Admin" at bounding box center [200, 208] width 71 height 13
click at [255, 129] on div "[PERSON_NAME][EMAIL_ADDRESS][PERSON_NAME][DOMAIN_NAME]" at bounding box center [277, 122] width 224 height 30
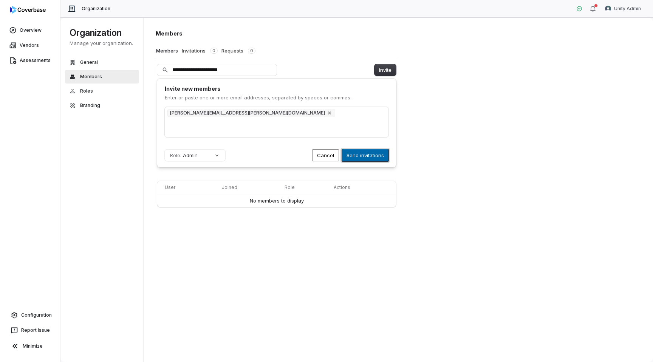
click at [365, 158] on button "Send invitations" at bounding box center [365, 155] width 47 height 12
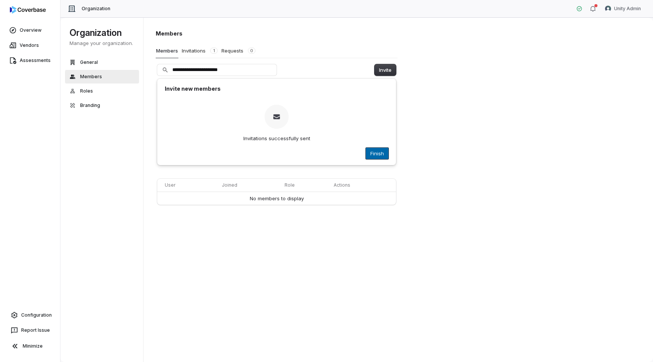
click at [379, 154] on button "Finish" at bounding box center [377, 153] width 23 height 11
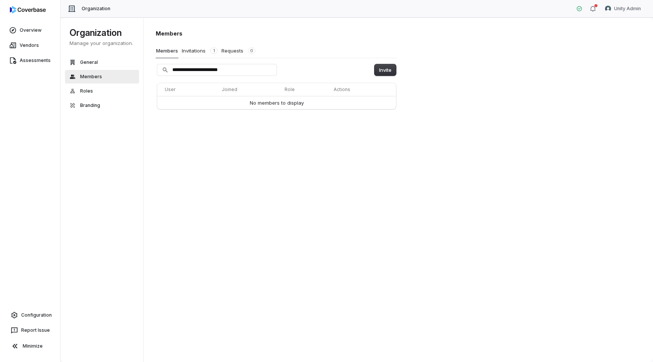
click at [305, 62] on div "**********" at bounding box center [277, 69] width 242 height 81
click at [250, 73] on input "**********" at bounding box center [216, 69] width 119 height 11
click at [203, 48] on button "Invitations 1" at bounding box center [212, 50] width 37 height 14
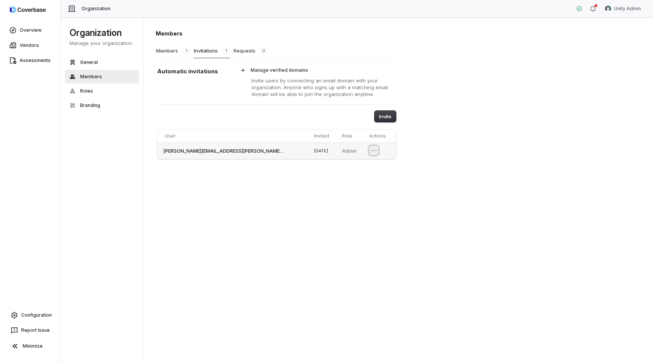
click at [370, 152] on icon "Open menu" at bounding box center [374, 151] width 8 height 8
click at [370, 152] on icon "Close menu" at bounding box center [374, 151] width 8 height 8
click at [17, 49] on link "Vendors" at bounding box center [30, 46] width 57 height 14
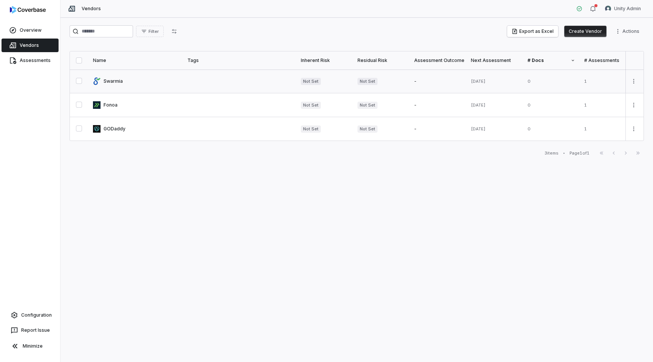
click at [114, 79] on link at bounding box center [135, 81] width 95 height 23
type textarea "*"
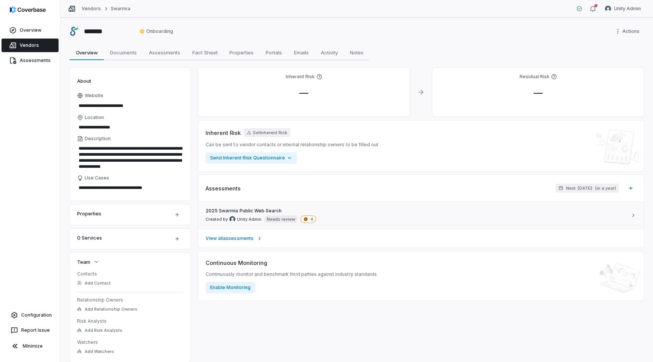
click at [236, 209] on span "2025 Swarmia Public Web Search" at bounding box center [244, 211] width 76 height 6
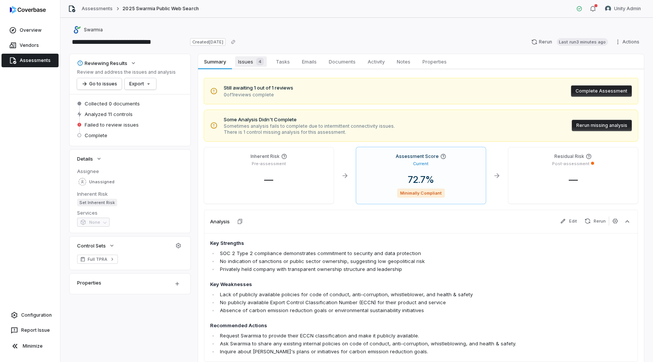
click at [251, 59] on span "Issues 4" at bounding box center [251, 61] width 32 height 11
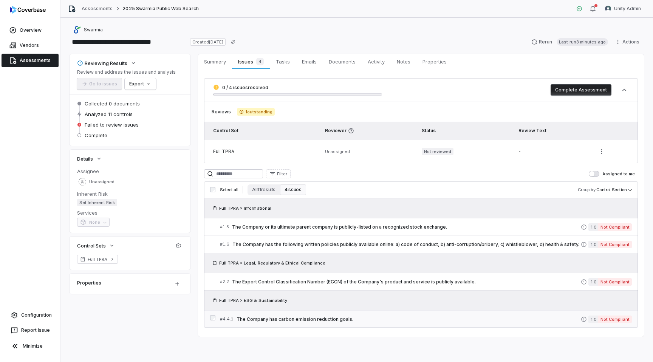
click at [349, 318] on span "The Company has carbon emission reduction goals." at bounding box center [409, 319] width 344 height 6
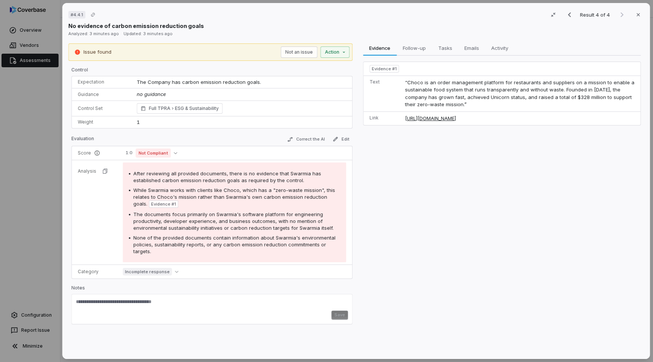
click at [17, 167] on div "# 4.4.1 Result 4 of 4 Close No evidence of carbon emission reduction goals Anal…" at bounding box center [326, 181] width 653 height 362
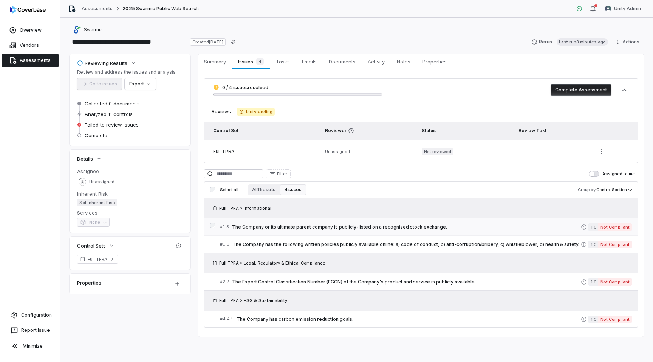
click at [276, 223] on div "# 1.5 The Company or its ultimate parent company is publicly-listed on a recogn…" at bounding box center [400, 227] width 361 height 8
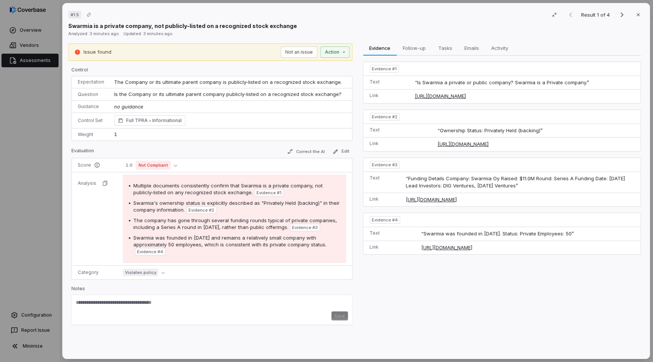
click at [21, 135] on div "# 1.5 Result 1 of 4 Close Swarmia is a private company, not publicly-listed on …" at bounding box center [326, 181] width 653 height 362
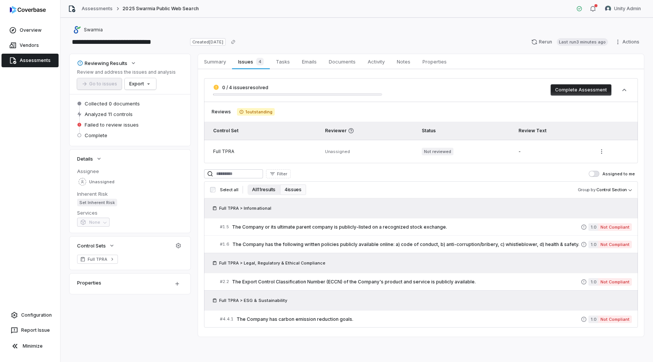
click at [261, 190] on button "All 11 results" at bounding box center [264, 190] width 33 height 11
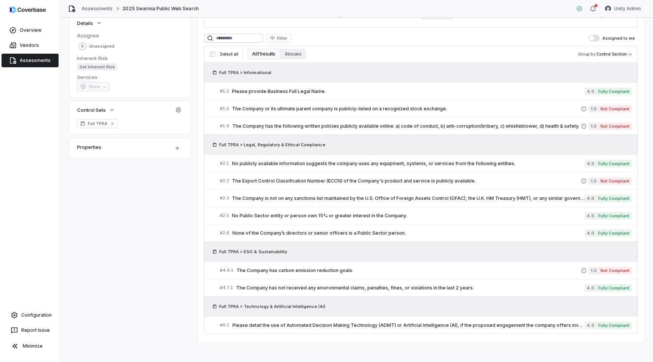
scroll to position [141, 0]
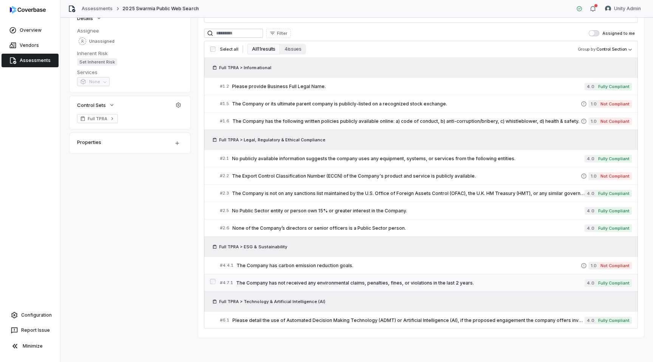
click at [309, 281] on span "The Company has not received any environmental claims, penalties, fines, or vio…" at bounding box center [410, 283] width 349 height 6
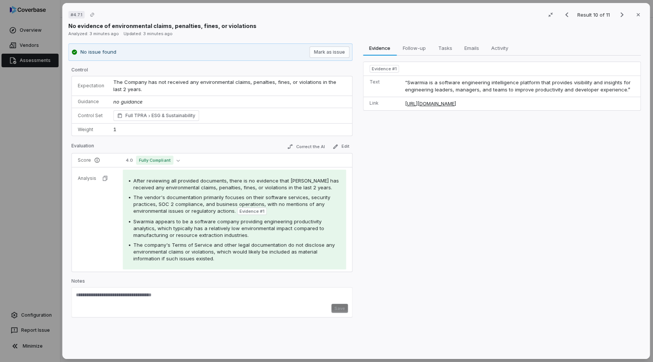
click at [35, 188] on div "# 4.7.1 Result 10 of 11 Close No evidence of environmental claims, penalties, f…" at bounding box center [326, 181] width 653 height 362
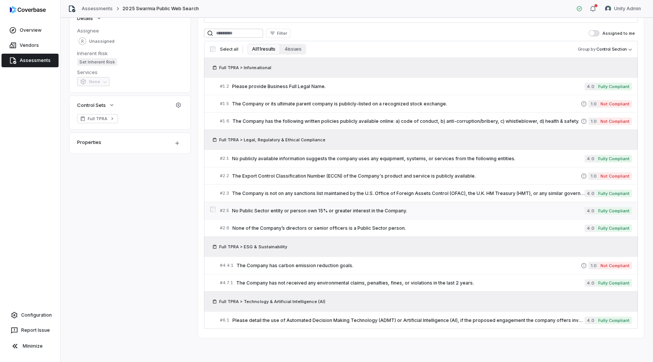
click at [285, 212] on span "No Public Sector entity or person own 15% or greater interest in the Company." at bounding box center [408, 211] width 353 height 6
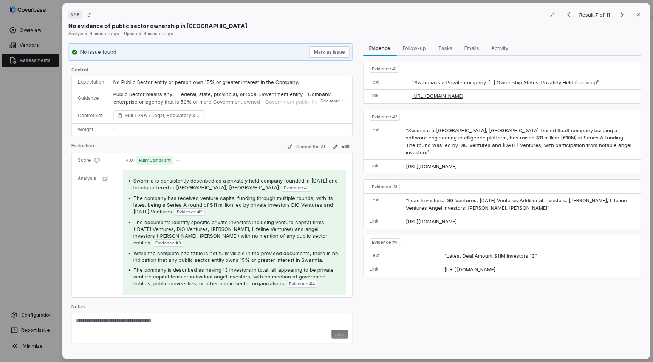
click at [43, 166] on div "# 2.5 Result 7 of 11 Close No evidence of public sector ownership in Swarmia An…" at bounding box center [326, 181] width 653 height 362
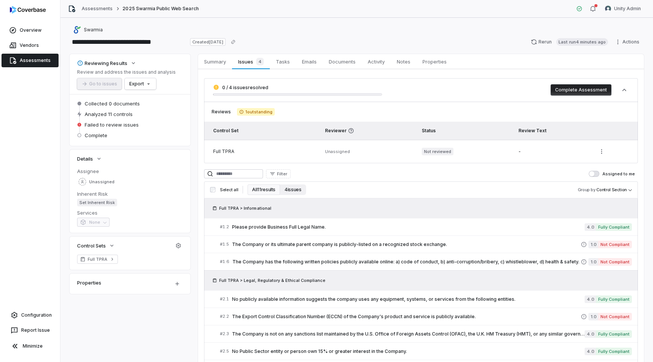
click at [292, 191] on button "4 issues" at bounding box center [293, 190] width 26 height 11
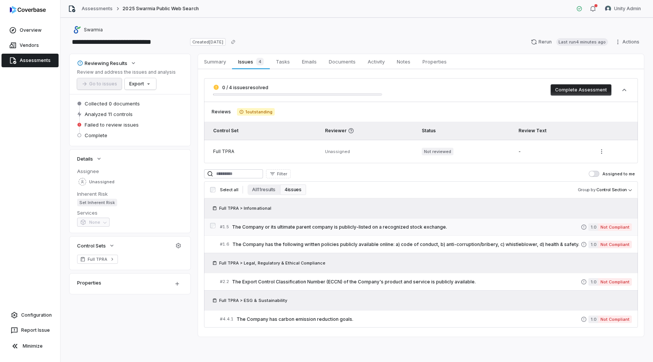
click at [264, 227] on span "The Company or its ultimate parent company is publicly-listed on a recognized s…" at bounding box center [406, 227] width 349 height 6
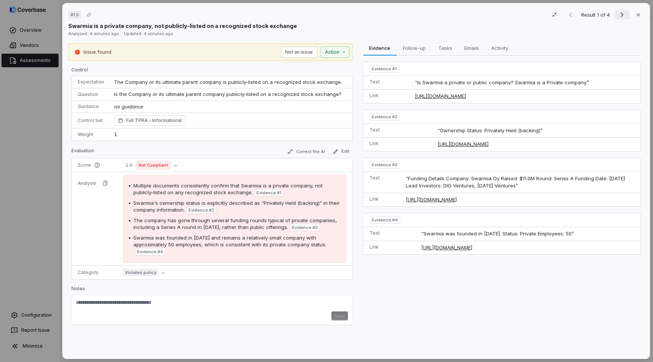
click at [620, 13] on icon "Next result" at bounding box center [622, 14] width 9 height 9
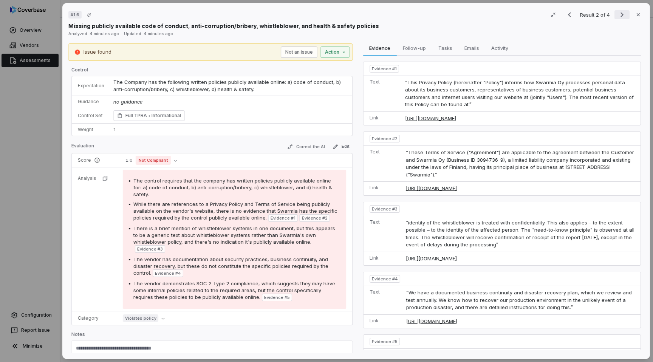
click at [620, 13] on icon "Next result" at bounding box center [622, 14] width 9 height 9
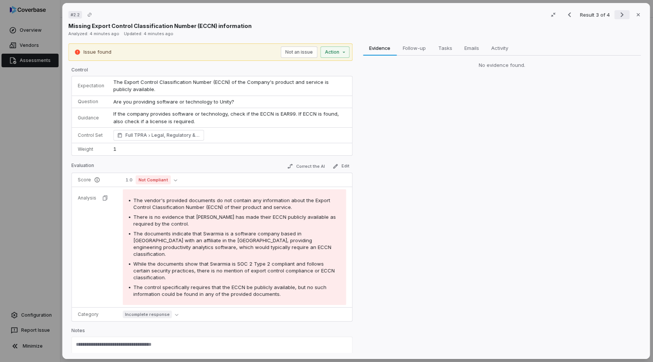
click at [620, 13] on icon "Next result" at bounding box center [622, 14] width 9 height 9
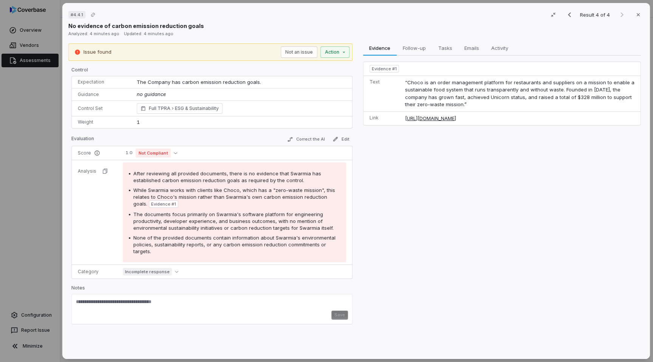
click at [620, 13] on div "Result 4 of 4 Close" at bounding box center [603, 14] width 82 height 11
click at [47, 186] on div "# 4.4.1 Result 4 of 4 Close No evidence of carbon emission reduction goals Anal…" at bounding box center [326, 181] width 653 height 362
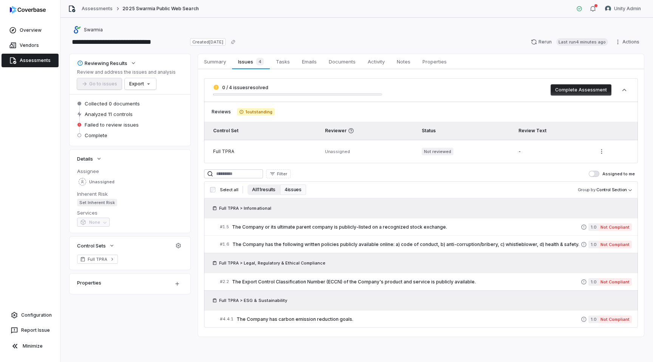
click at [254, 192] on button "All 11 results" at bounding box center [264, 190] width 33 height 11
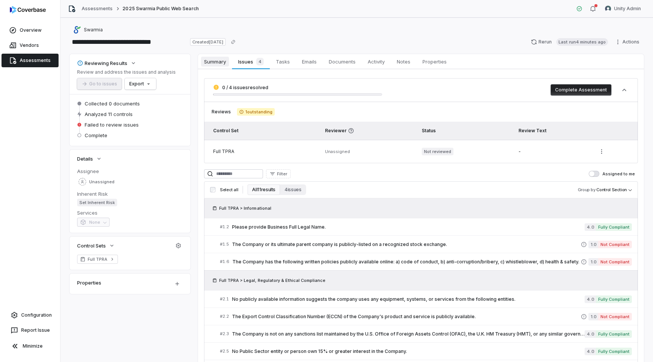
click at [205, 62] on span "Summary" at bounding box center [215, 62] width 28 height 10
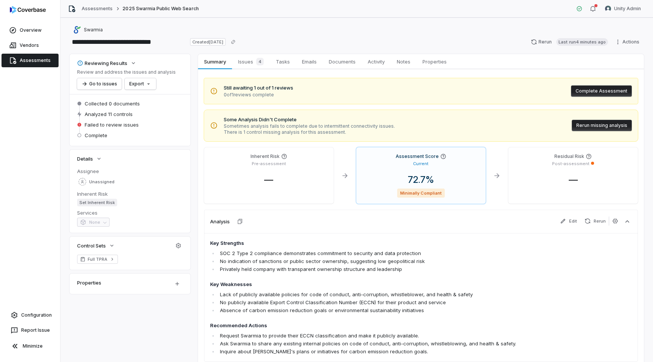
click at [581, 123] on button "Rerun missing analysis" at bounding box center [602, 125] width 60 height 11
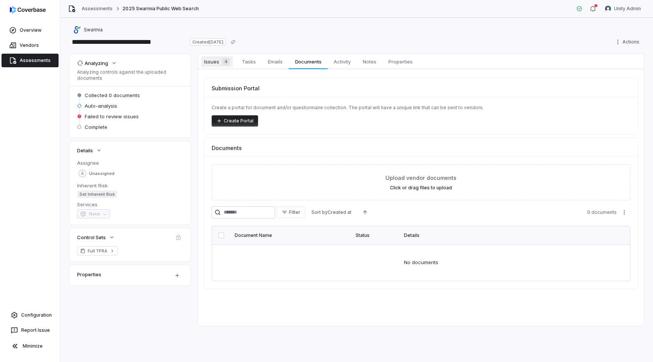
click at [212, 59] on span "Issues 4" at bounding box center [217, 61] width 32 height 11
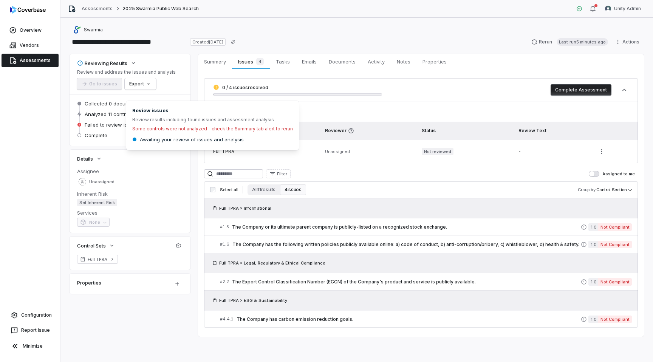
click at [109, 127] on span "Failed to review issues" at bounding box center [112, 124] width 54 height 7
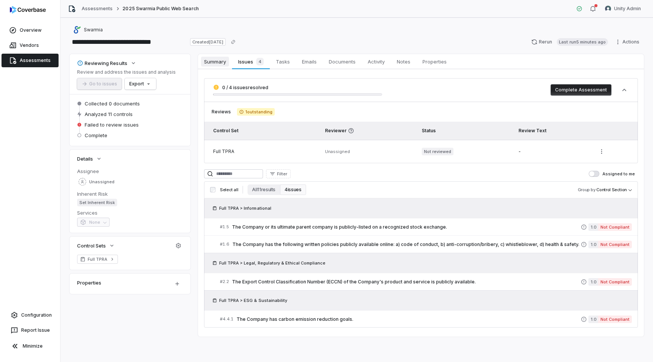
click at [221, 64] on span "Summary" at bounding box center [215, 62] width 28 height 10
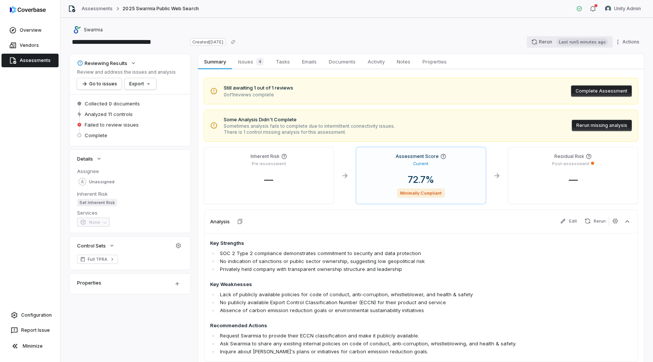
click at [550, 41] on button "Rerun Last run 5 minutes ago" at bounding box center [570, 41] width 86 height 11
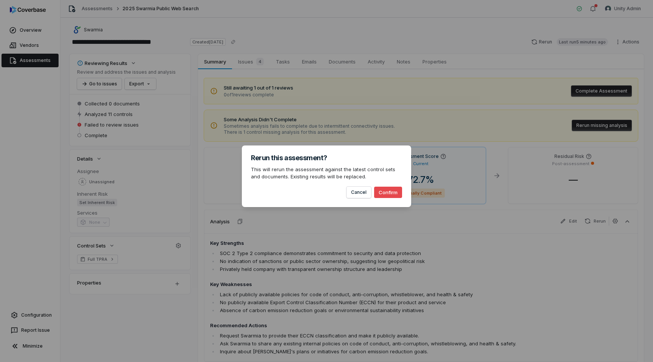
click at [385, 192] on button "Confirm" at bounding box center [388, 192] width 28 height 11
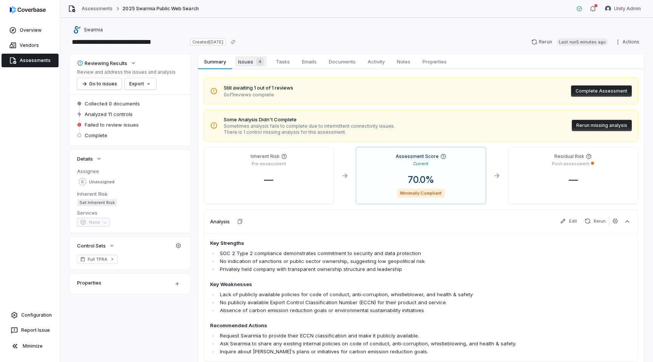
click at [242, 63] on span "Issues 4" at bounding box center [251, 61] width 32 height 11
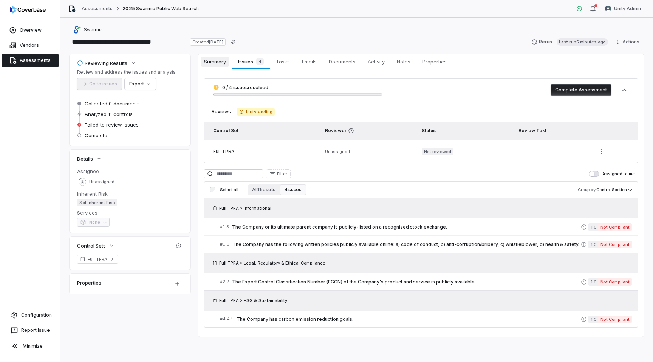
click at [225, 63] on span "Summary" at bounding box center [215, 62] width 28 height 10
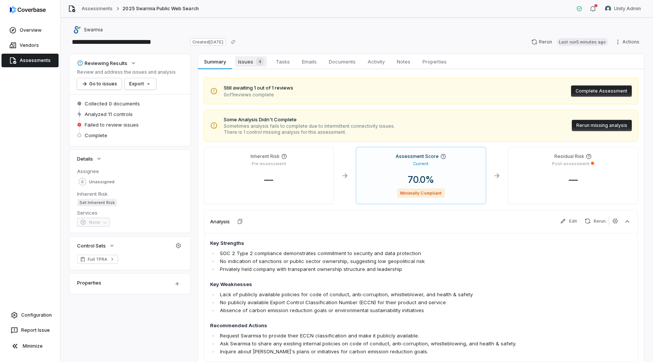
click at [239, 61] on span "Issues 4" at bounding box center [251, 61] width 32 height 11
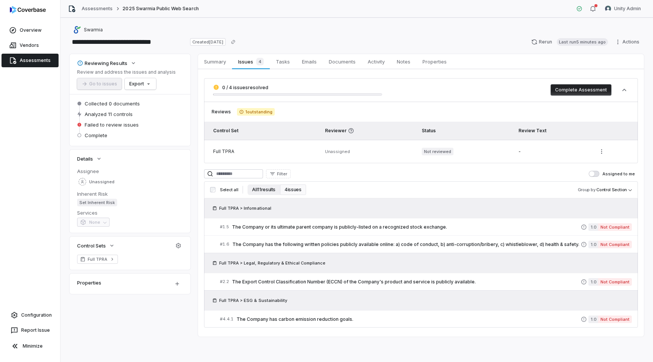
click at [255, 195] on button "All 11 results" at bounding box center [264, 190] width 33 height 11
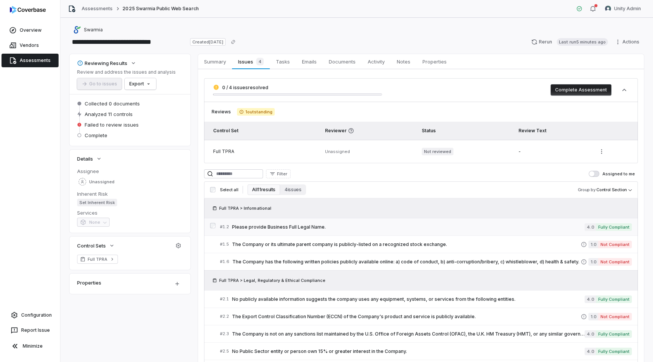
click at [277, 225] on span "Please provide Business Full Legal Name." at bounding box center [408, 227] width 353 height 6
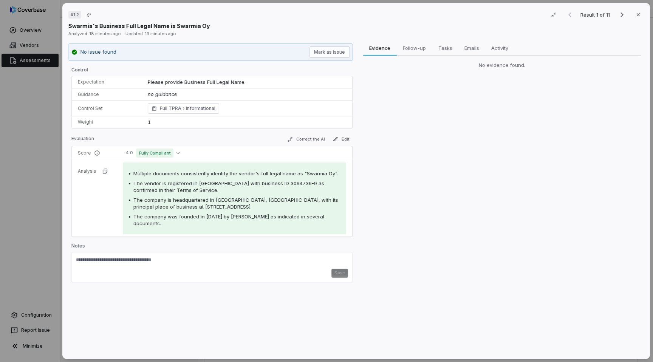
click at [0, 124] on div "# 1.2 Result 1 of 11 Close Swarmia's Business Full Legal Name is Swarmia Oy Ana…" at bounding box center [326, 181] width 653 height 362
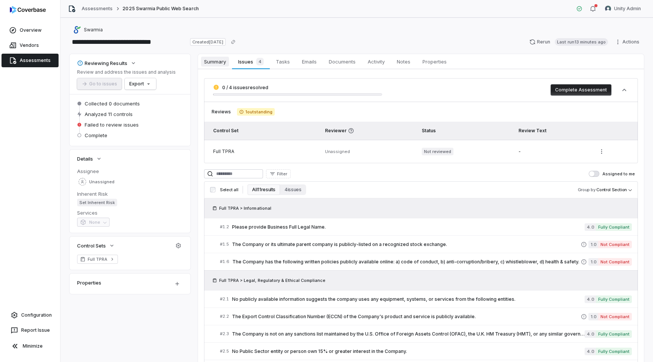
click at [212, 64] on span "Summary" at bounding box center [215, 62] width 28 height 10
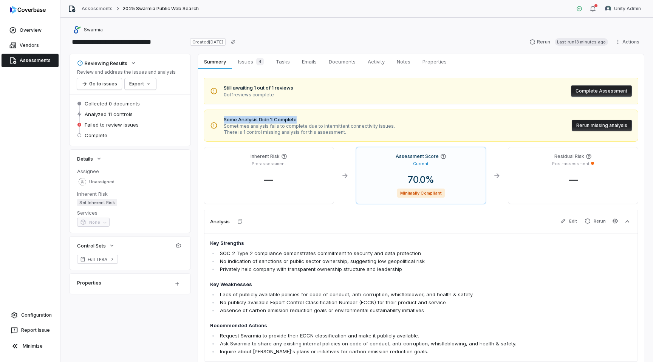
drag, startPoint x: 224, startPoint y: 119, endPoint x: 319, endPoint y: 121, distance: 94.9
click at [319, 121] on span "Some Analysis Didn't Complete" at bounding box center [309, 120] width 171 height 8
copy span "Some Analysis Didn't Complete"
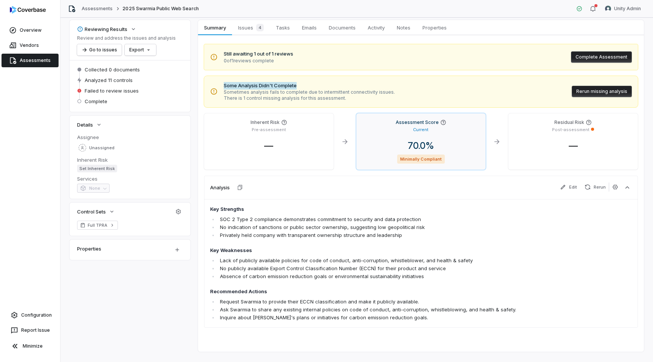
scroll to position [34, 0]
